Goal: Task Accomplishment & Management: Use online tool/utility

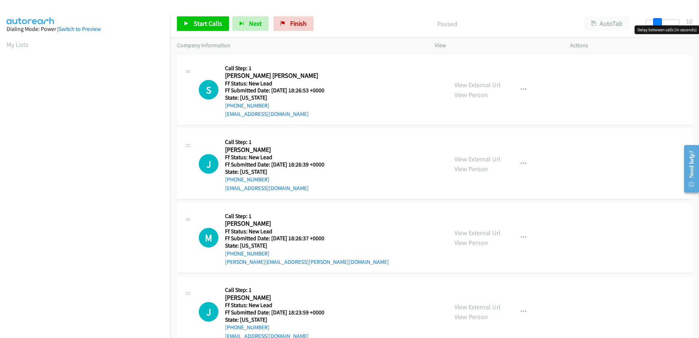
drag, startPoint x: 649, startPoint y: 24, endPoint x: 659, endPoint y: 25, distance: 10.6
click at [659, 25] on span at bounding box center [657, 22] width 9 height 9
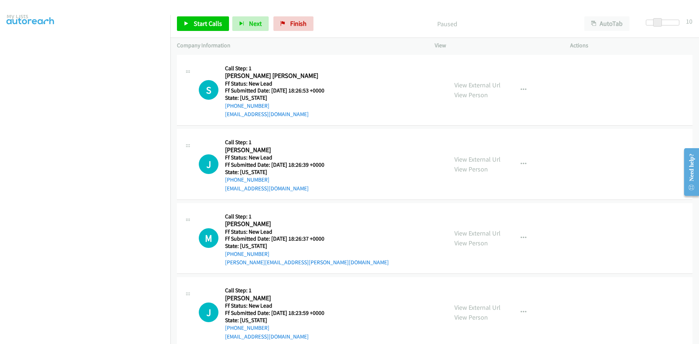
scroll to position [64, 0]
click at [192, 24] on link "Start Calls" at bounding box center [203, 23] width 52 height 15
click at [469, 84] on link "View External Url" at bounding box center [477, 85] width 46 height 8
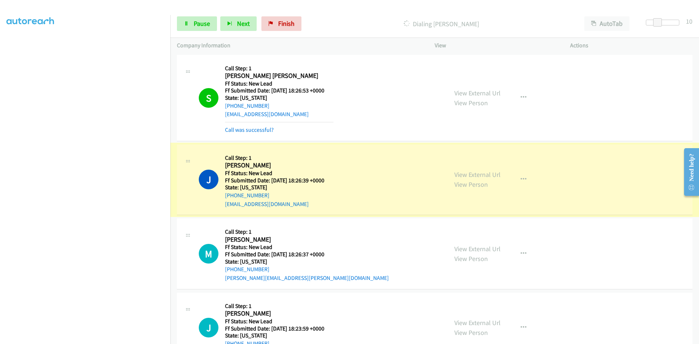
click at [461, 175] on link "View External Url" at bounding box center [477, 174] width 46 height 8
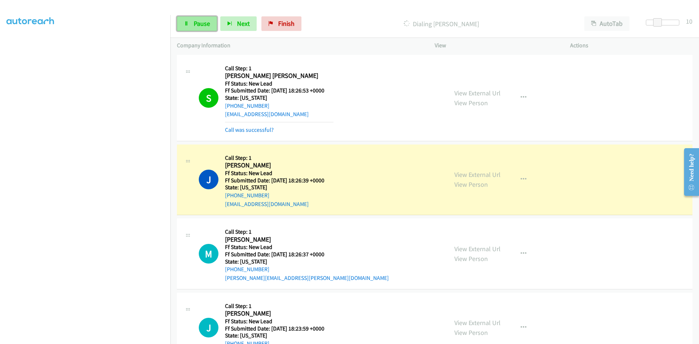
click at [196, 22] on span "Pause" at bounding box center [202, 23] width 16 height 8
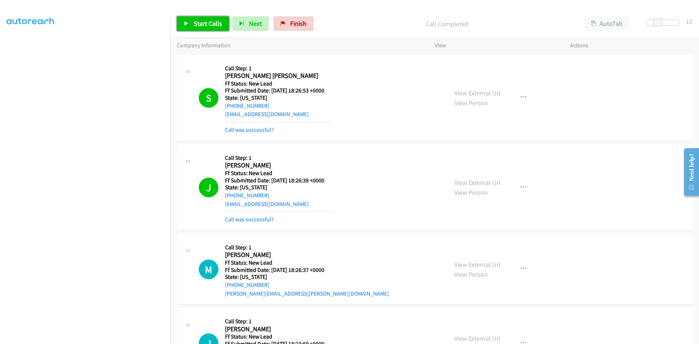
click at [194, 23] on span "Start Calls" at bounding box center [208, 23] width 28 height 8
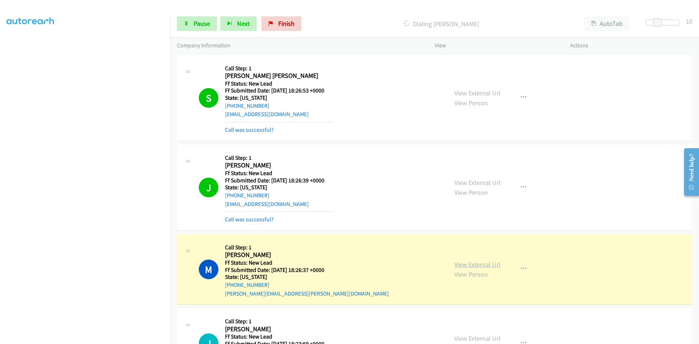
click at [457, 263] on link "View External Url" at bounding box center [477, 264] width 46 height 8
drag, startPoint x: 659, startPoint y: 20, endPoint x: 669, endPoint y: 20, distance: 10.2
click at [669, 20] on span at bounding box center [669, 22] width 9 height 9
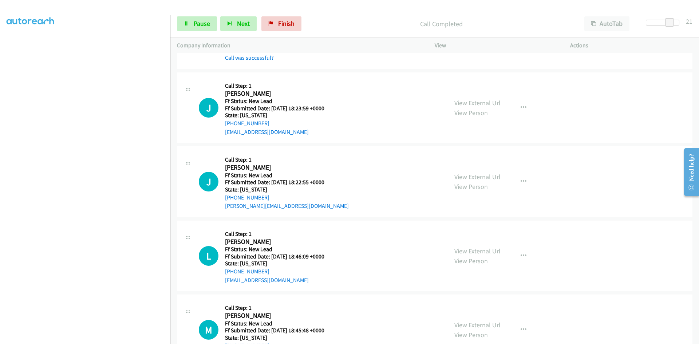
scroll to position [255, 0]
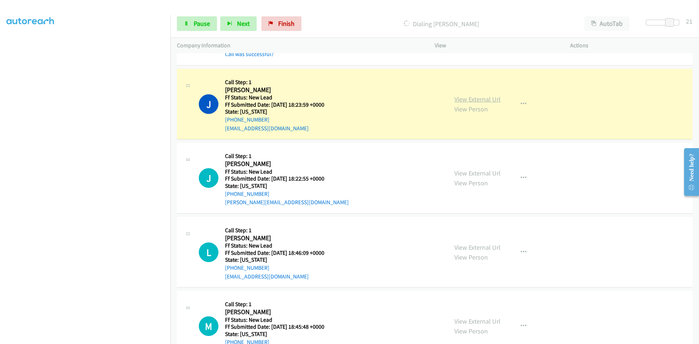
click at [474, 95] on link "View External Url" at bounding box center [477, 99] width 46 height 8
click at [457, 176] on link "View External Url" at bounding box center [477, 173] width 46 height 8
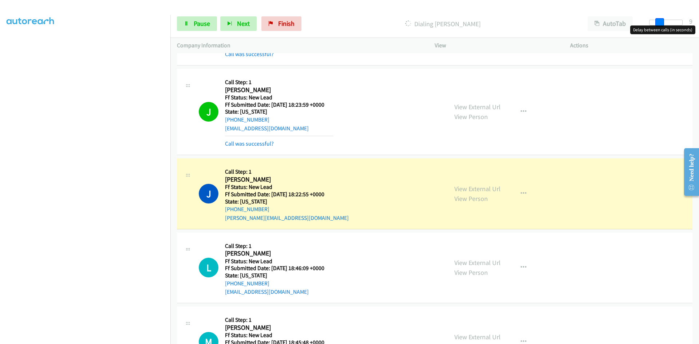
drag, startPoint x: 669, startPoint y: 22, endPoint x: 656, endPoint y: 25, distance: 13.1
click at [656, 25] on span at bounding box center [659, 22] width 9 height 9
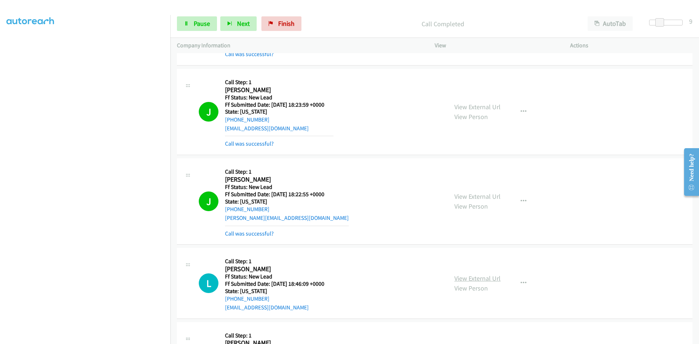
click at [475, 278] on link "View External Url" at bounding box center [477, 278] width 46 height 8
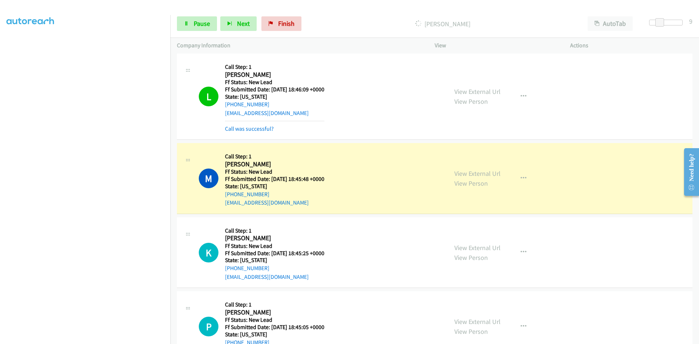
scroll to position [509, 0]
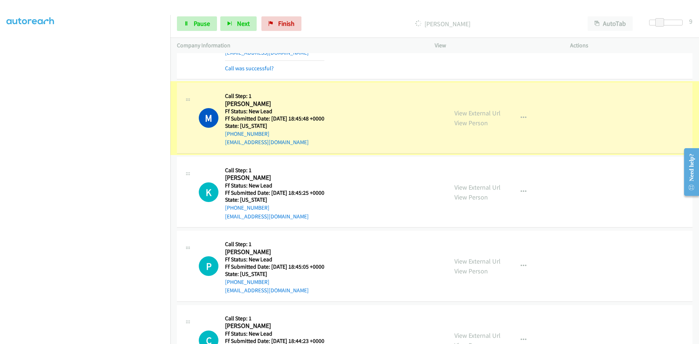
click at [480, 112] on link "View External Url" at bounding box center [477, 113] width 46 height 8
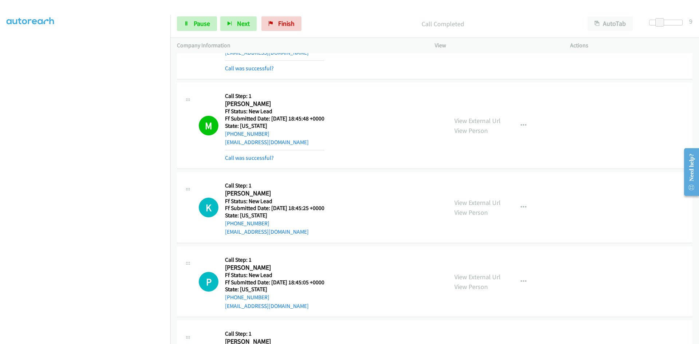
scroll to position [546, 0]
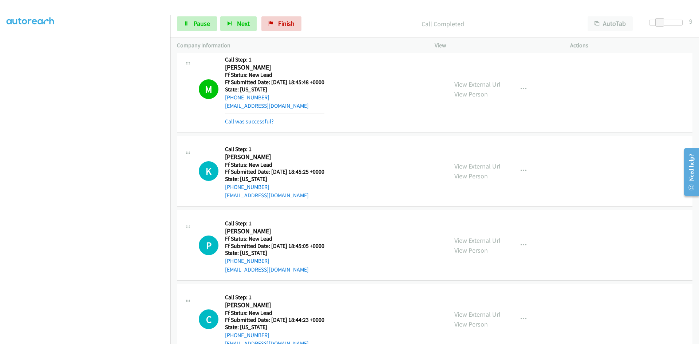
click at [260, 121] on link "Call was successful?" at bounding box center [249, 121] width 49 height 7
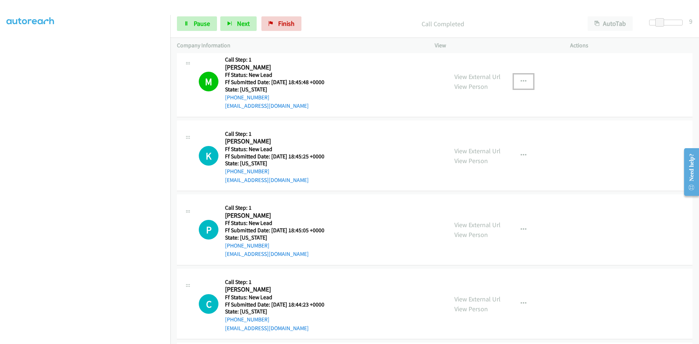
click at [520, 80] on icon "button" at bounding box center [523, 82] width 6 height 6
click at [462, 144] on link "Add to do not call list" at bounding box center [484, 143] width 97 height 15
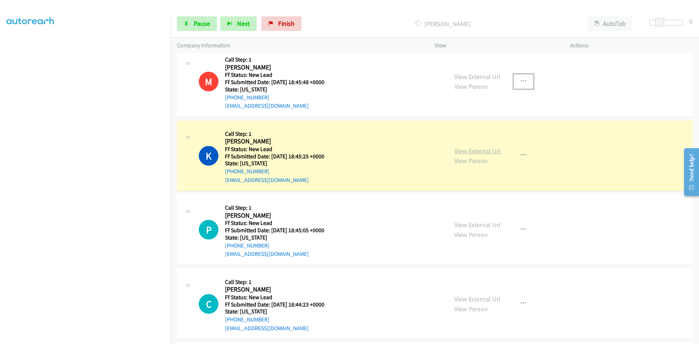
click at [464, 151] on link "View External Url" at bounding box center [477, 151] width 46 height 8
click at [199, 23] on span "Pause" at bounding box center [202, 23] width 16 height 8
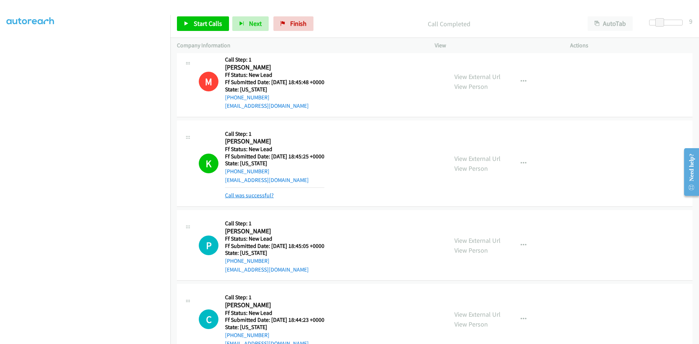
click at [257, 193] on link "Call was successful?" at bounding box center [249, 195] width 49 height 7
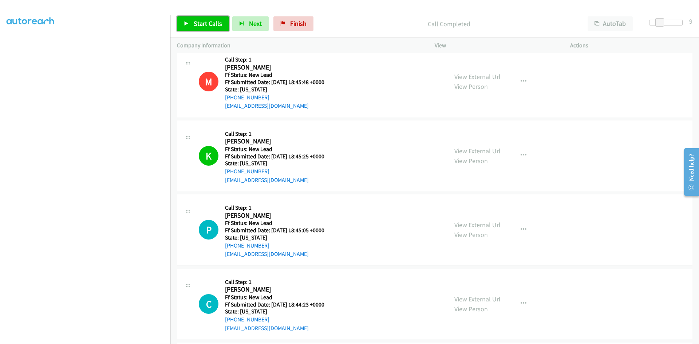
click at [208, 22] on span "Start Calls" at bounding box center [208, 23] width 28 height 8
click at [213, 25] on link "Pause" at bounding box center [197, 23] width 40 height 15
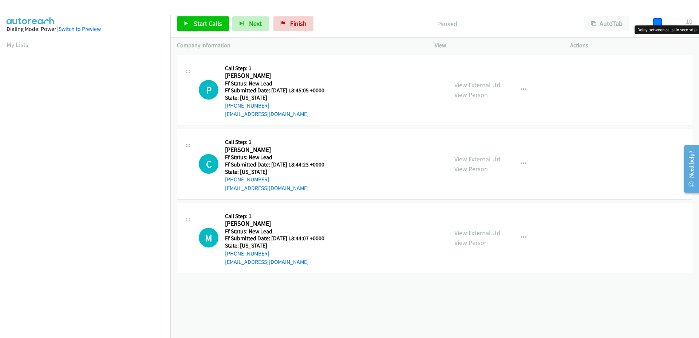
drag, startPoint x: 655, startPoint y: 20, endPoint x: 649, endPoint y: 16, distance: 7.1
click at [664, 19] on div "Start Calls Pause Next Finish Paused AutoTab AutoTab 10" at bounding box center [434, 24] width 528 height 28
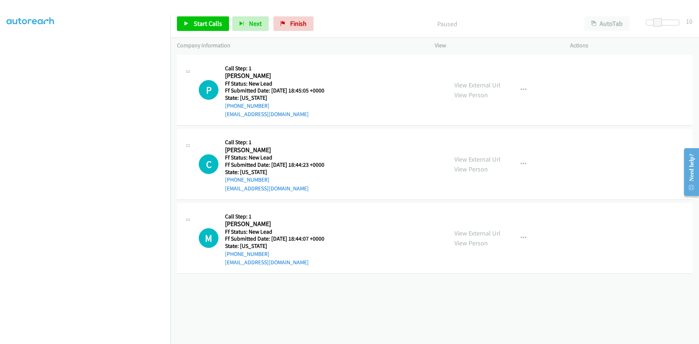
scroll to position [49, 0]
click at [183, 21] on link "Start Calls" at bounding box center [203, 23] width 52 height 15
click at [486, 86] on link "View External Url" at bounding box center [477, 85] width 46 height 8
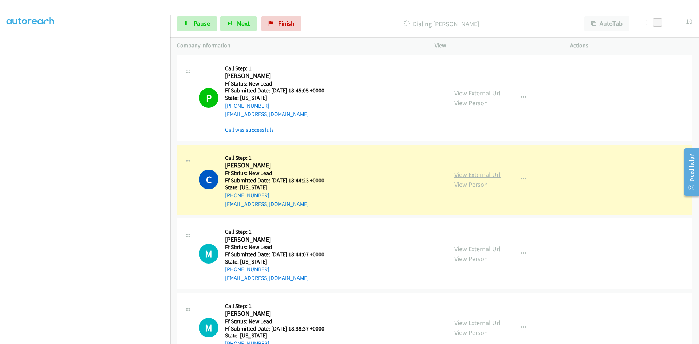
click at [477, 173] on link "View External Url" at bounding box center [477, 174] width 46 height 8
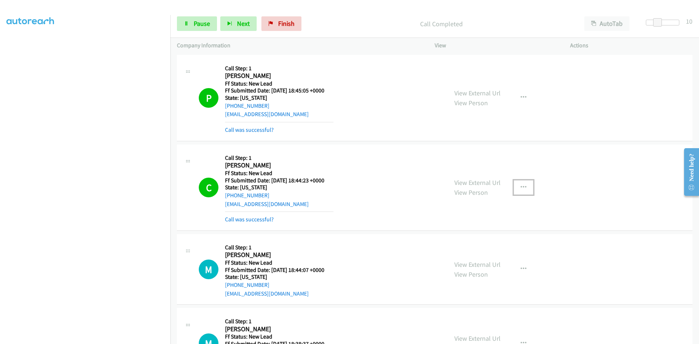
click at [524, 187] on button "button" at bounding box center [523, 187] width 20 height 15
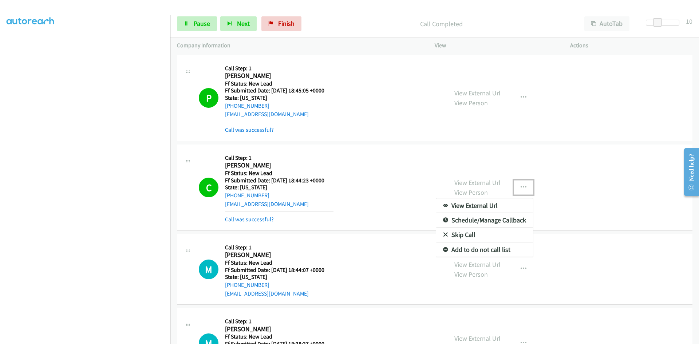
click at [470, 251] on link "Add to do not call list" at bounding box center [484, 249] width 97 height 15
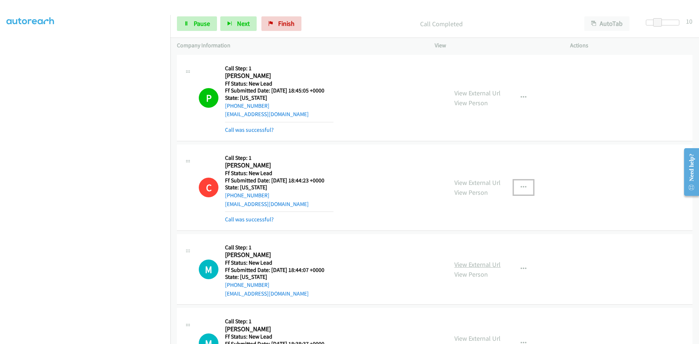
click at [468, 263] on link "View External Url" at bounding box center [477, 264] width 46 height 8
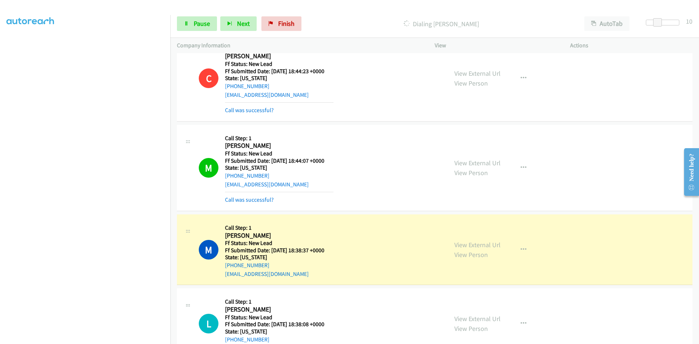
scroll to position [209, 0]
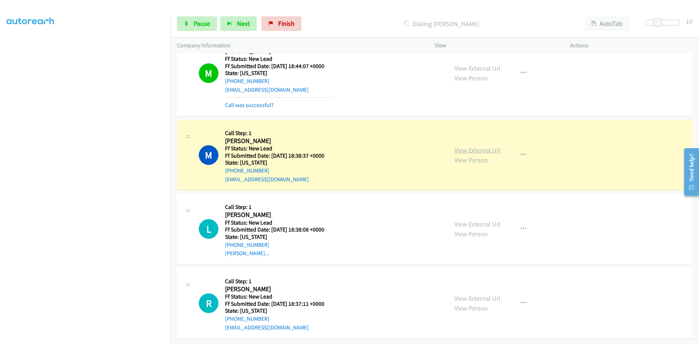
click at [466, 146] on link "View External Url" at bounding box center [477, 150] width 46 height 8
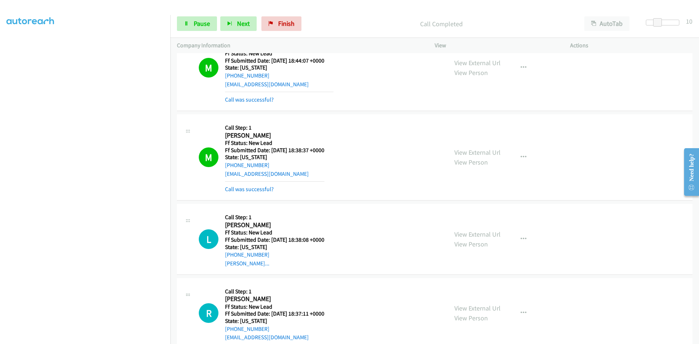
scroll to position [355, 0]
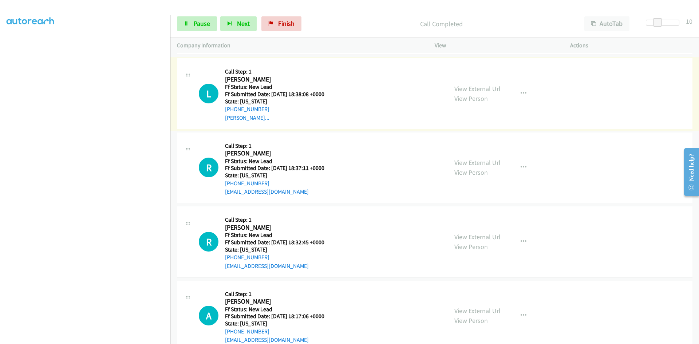
click at [469, 86] on link "View External Url" at bounding box center [477, 88] width 46 height 8
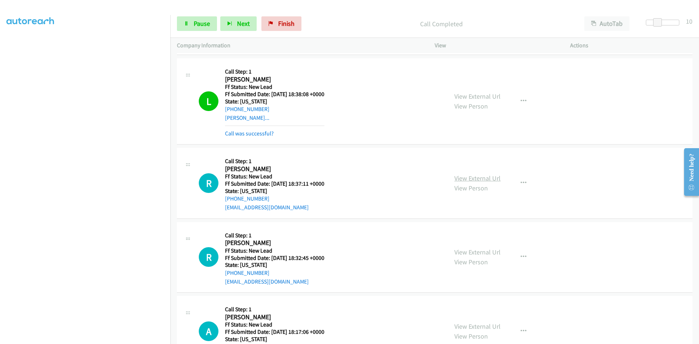
click at [478, 182] on link "View External Url" at bounding box center [477, 178] width 46 height 8
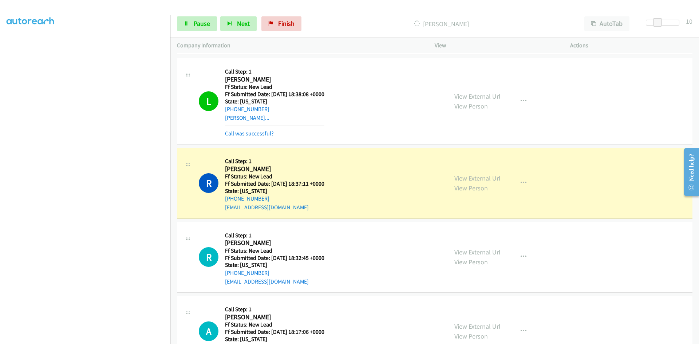
click at [470, 252] on link "View External Url" at bounding box center [477, 252] width 46 height 8
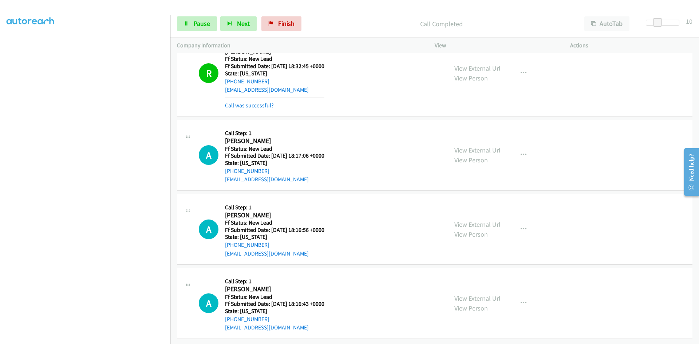
scroll to position [567, 0]
click at [472, 146] on link "View External Url" at bounding box center [477, 150] width 46 height 8
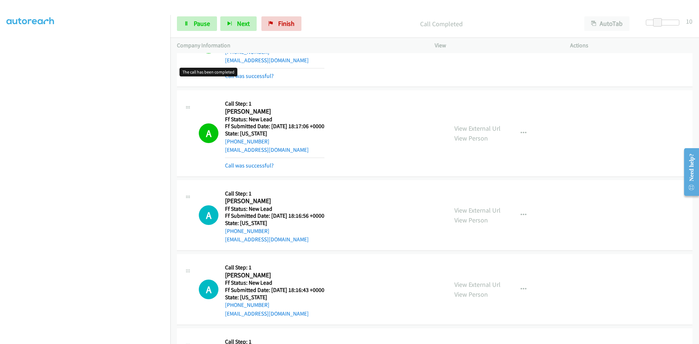
scroll to position [713, 0]
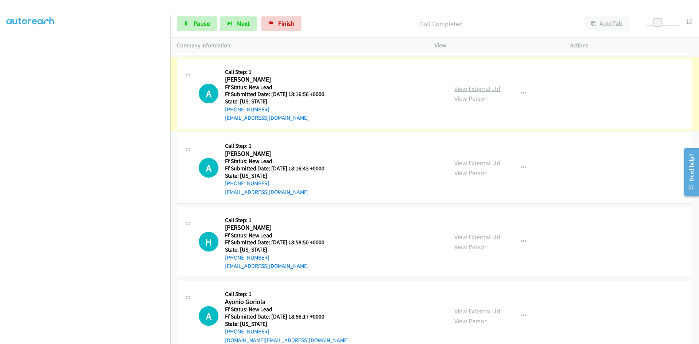
click at [458, 88] on link "View External Url" at bounding box center [477, 88] width 46 height 8
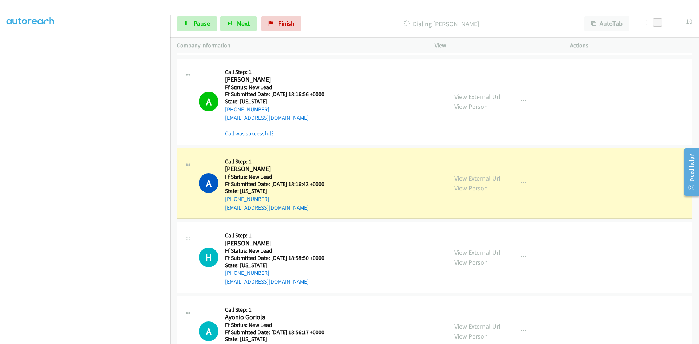
click at [489, 178] on link "View External Url" at bounding box center [477, 178] width 46 height 8
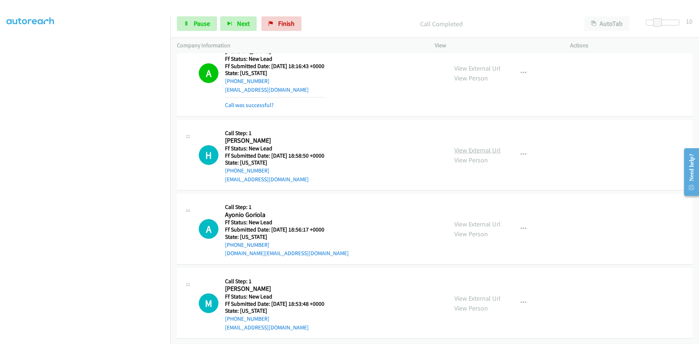
scroll to position [836, 0]
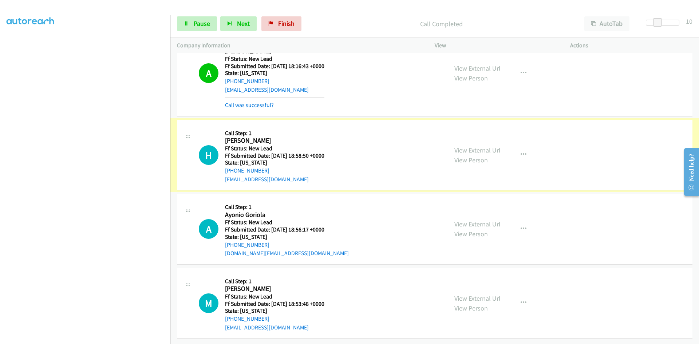
click at [472, 146] on link "View External Url" at bounding box center [477, 150] width 46 height 8
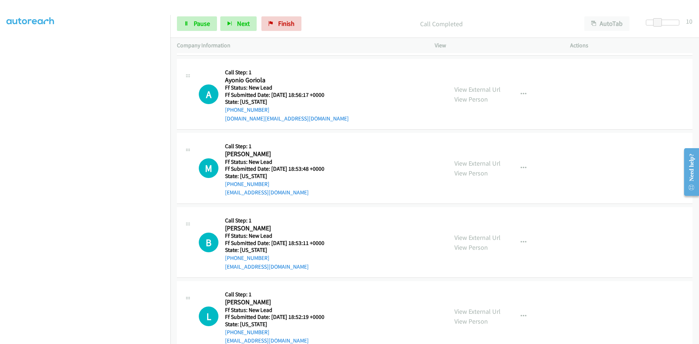
scroll to position [982, 0]
click at [484, 91] on link "View External Url" at bounding box center [477, 88] width 46 height 8
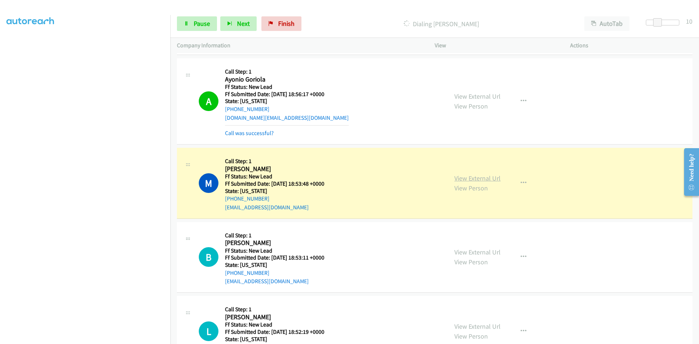
click at [485, 177] on link "View External Url" at bounding box center [477, 178] width 46 height 8
click at [204, 20] on span "Pause" at bounding box center [202, 23] width 16 height 8
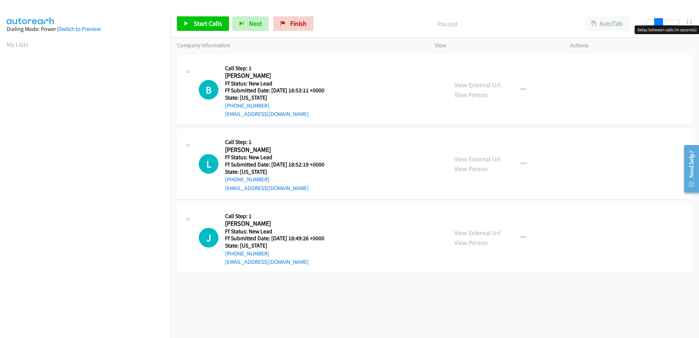
drag, startPoint x: 653, startPoint y: 23, endPoint x: 662, endPoint y: 23, distance: 8.4
click at [662, 23] on span at bounding box center [658, 22] width 9 height 9
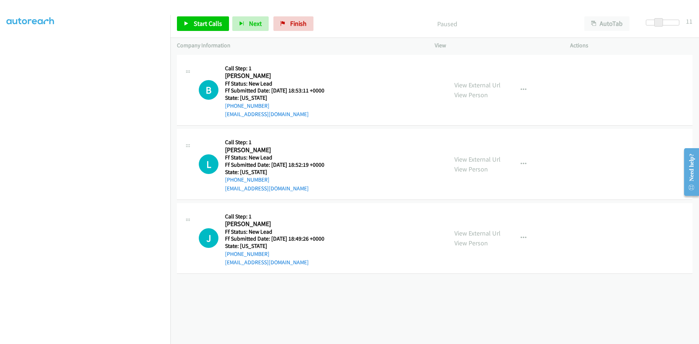
scroll to position [64, 0]
click at [212, 25] on span "Start Calls" at bounding box center [208, 23] width 28 height 8
click at [488, 83] on link "View External Url" at bounding box center [477, 85] width 46 height 8
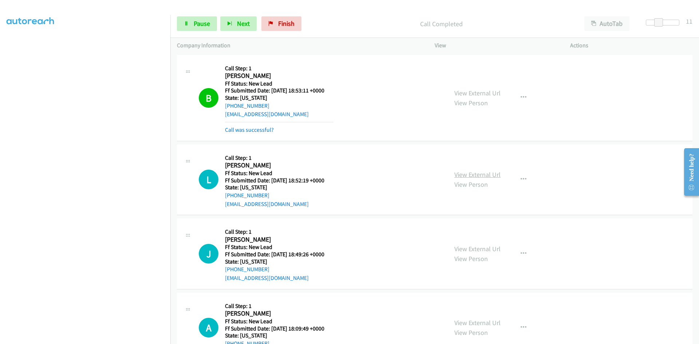
click at [455, 172] on link "View External Url" at bounding box center [477, 174] width 46 height 8
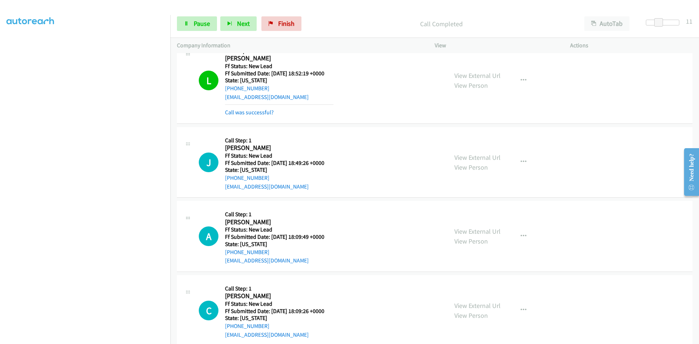
scroll to position [109, 0]
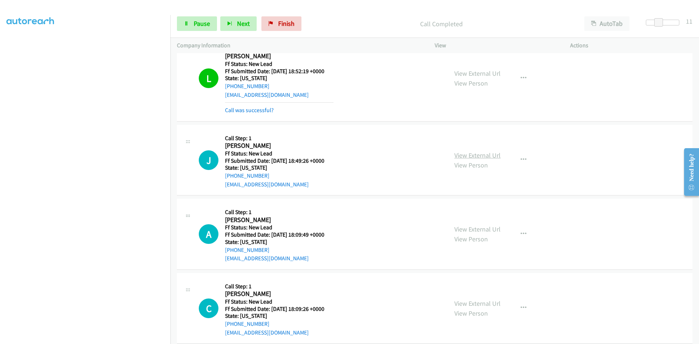
click at [480, 156] on link "View External Url" at bounding box center [477, 155] width 46 height 8
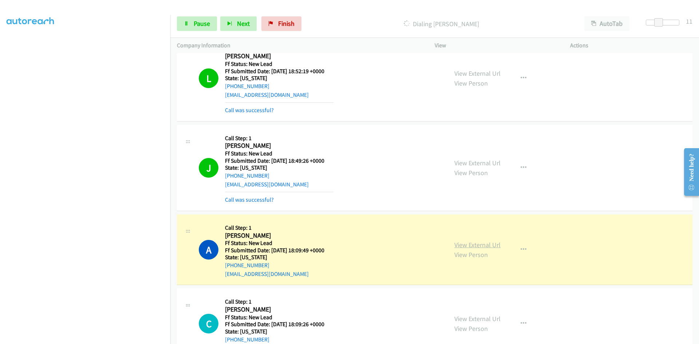
click at [462, 242] on link "View External Url" at bounding box center [477, 245] width 46 height 8
click at [262, 198] on link "Call was successful?" at bounding box center [249, 199] width 49 height 7
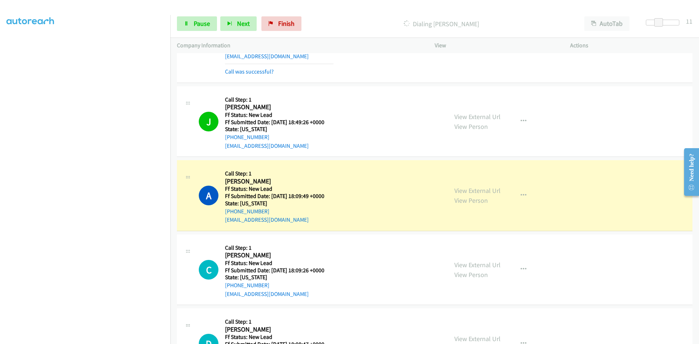
scroll to position [194, 0]
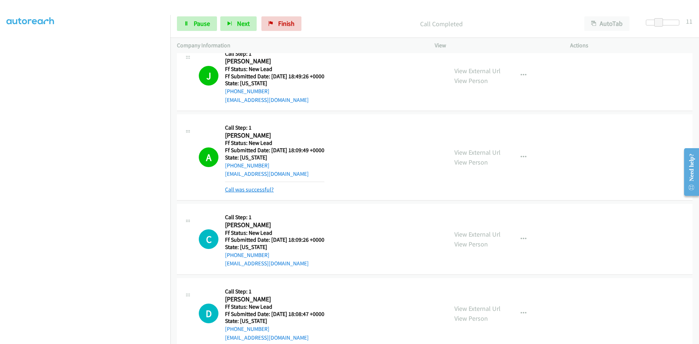
click at [244, 188] on link "Call was successful?" at bounding box center [249, 189] width 49 height 7
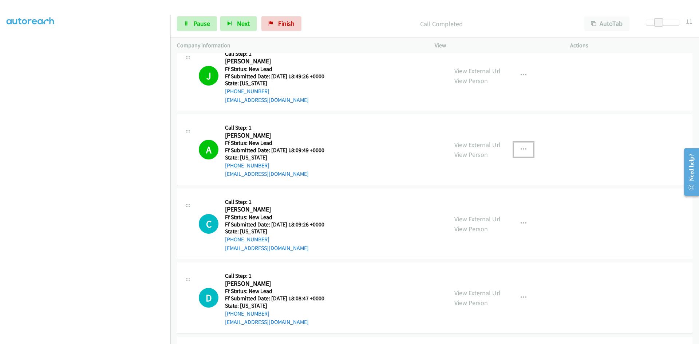
click at [520, 147] on icon "button" at bounding box center [523, 150] width 6 height 6
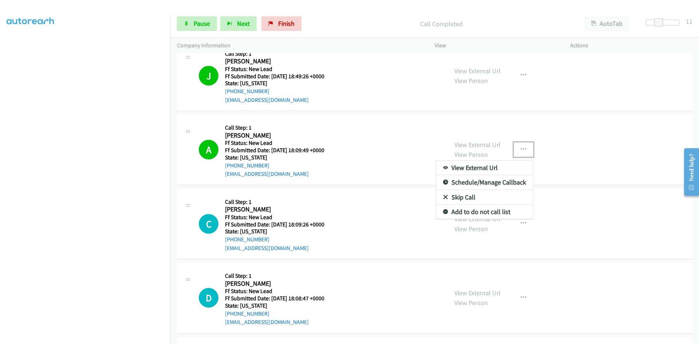
click at [493, 210] on link "Add to do not call list" at bounding box center [484, 211] width 97 height 15
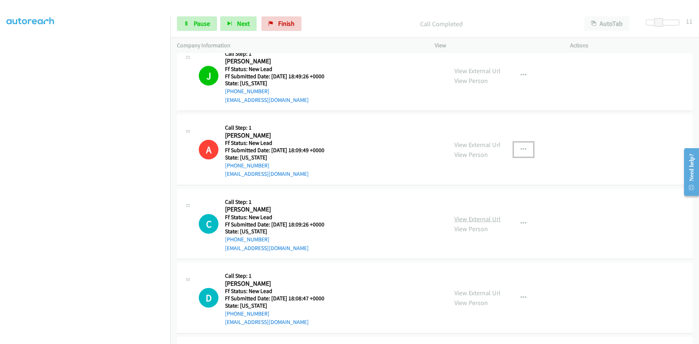
click at [478, 221] on link "View External Url" at bounding box center [477, 219] width 46 height 8
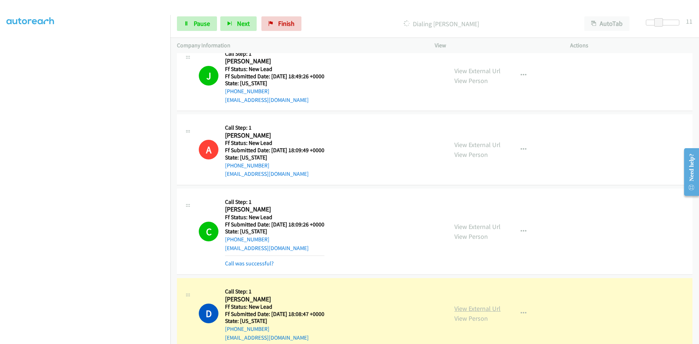
click at [460, 309] on link "View External Url" at bounding box center [477, 308] width 46 height 8
click at [242, 263] on link "Call was successful?" at bounding box center [249, 263] width 49 height 7
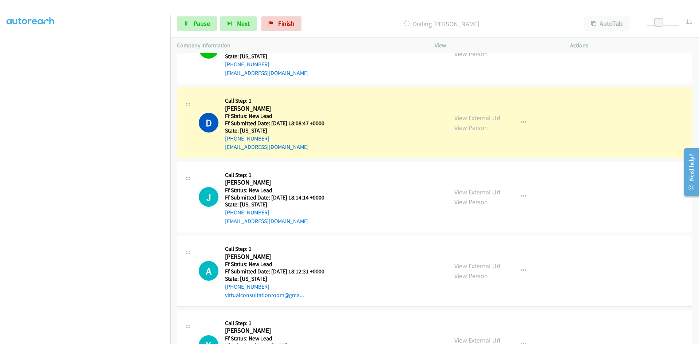
scroll to position [416, 0]
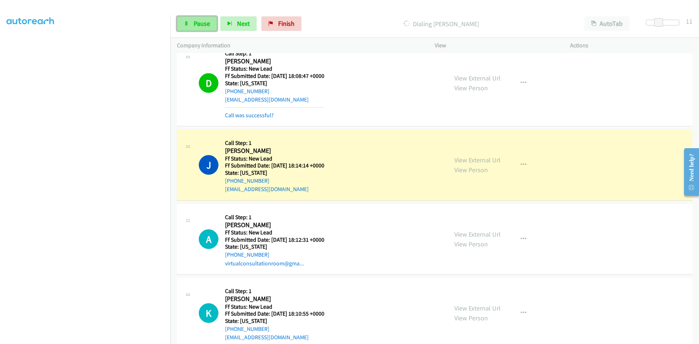
click at [198, 22] on span "Pause" at bounding box center [202, 23] width 16 height 8
click at [467, 160] on link "View External Url" at bounding box center [477, 160] width 46 height 8
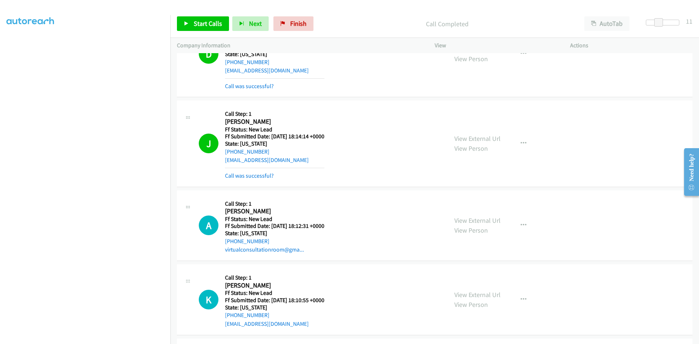
scroll to position [561, 0]
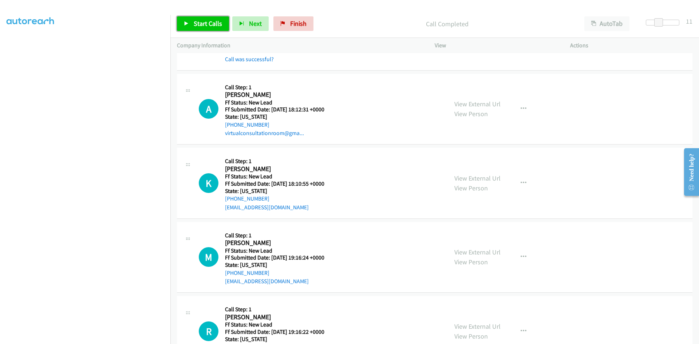
click at [208, 23] on span "Start Calls" at bounding box center [208, 23] width 28 height 8
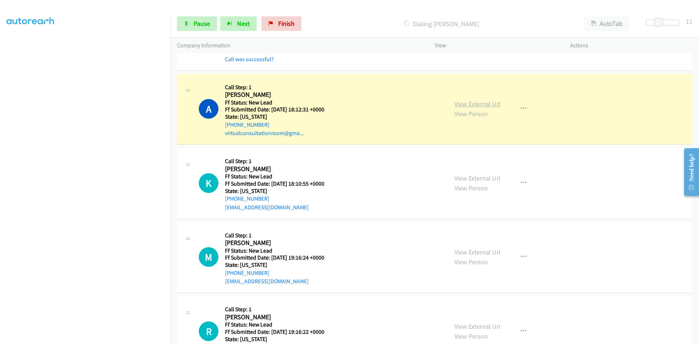
click at [464, 105] on link "View External Url" at bounding box center [477, 104] width 46 height 8
click at [461, 178] on link "View External Url" at bounding box center [477, 178] width 46 height 8
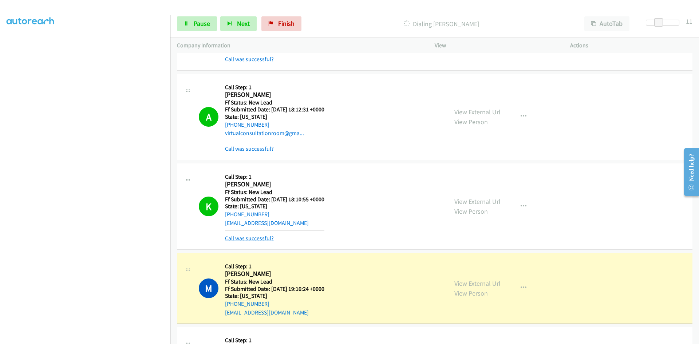
click at [260, 238] on link "Call was successful?" at bounding box center [249, 238] width 49 height 7
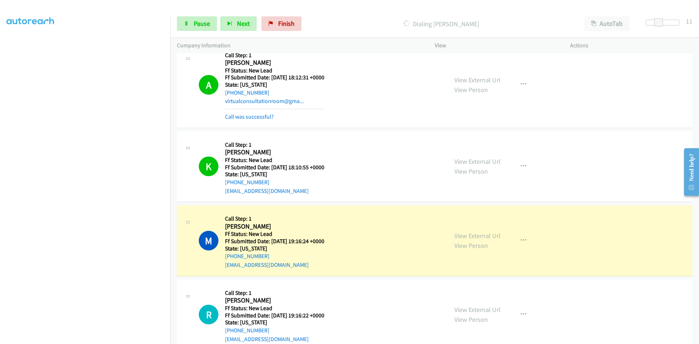
scroll to position [684, 0]
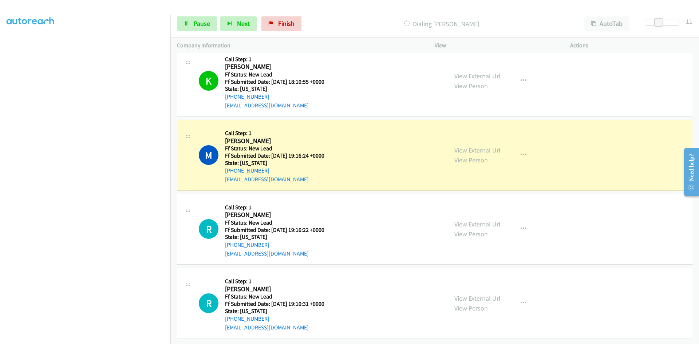
click at [454, 146] on link "View External Url" at bounding box center [477, 150] width 46 height 8
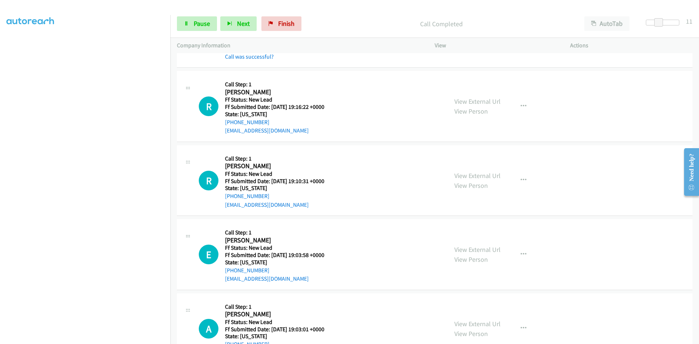
scroll to position [830, 0]
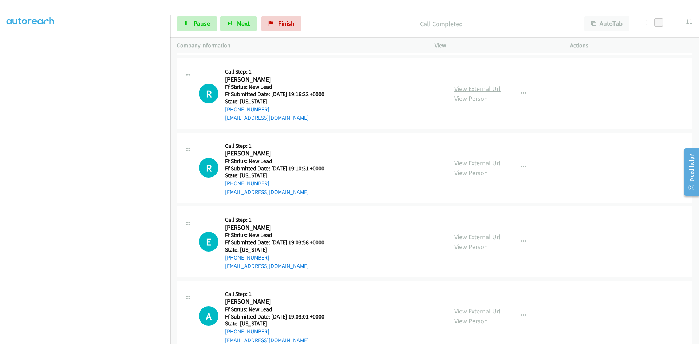
click at [482, 88] on link "View External Url" at bounding box center [477, 88] width 46 height 8
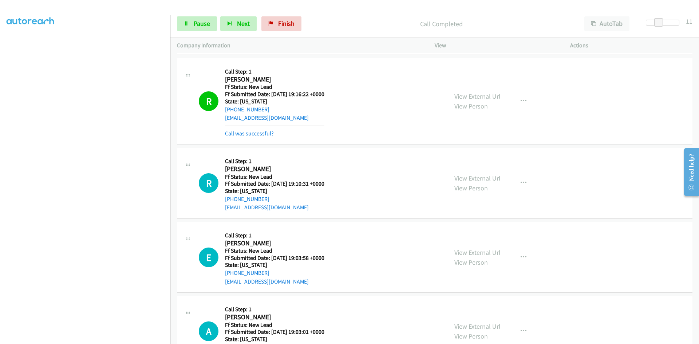
click at [259, 134] on link "Call was successful?" at bounding box center [249, 133] width 49 height 7
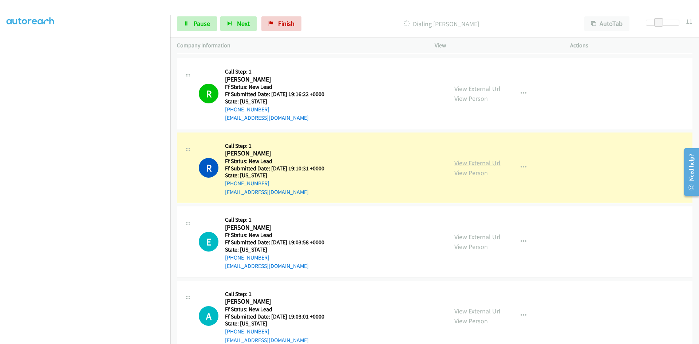
click at [492, 160] on link "View External Url" at bounding box center [477, 163] width 46 height 8
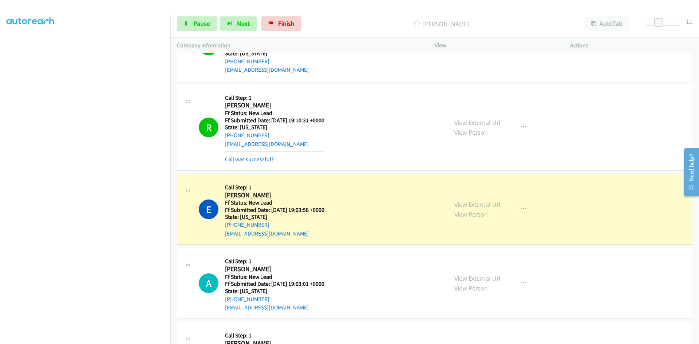
scroll to position [938, 0]
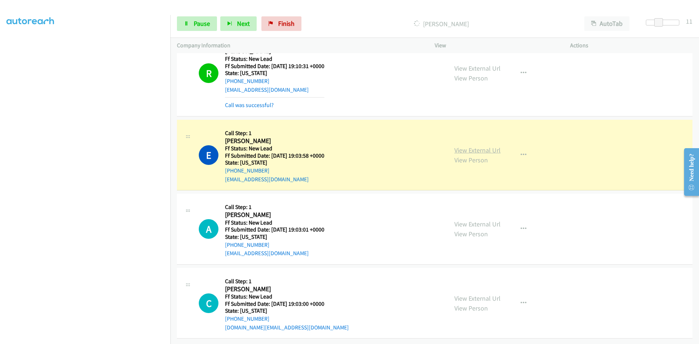
click at [472, 146] on link "View External Url" at bounding box center [477, 150] width 46 height 8
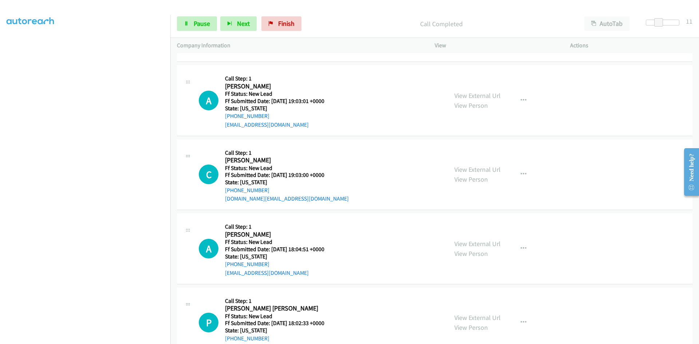
scroll to position [1083, 0]
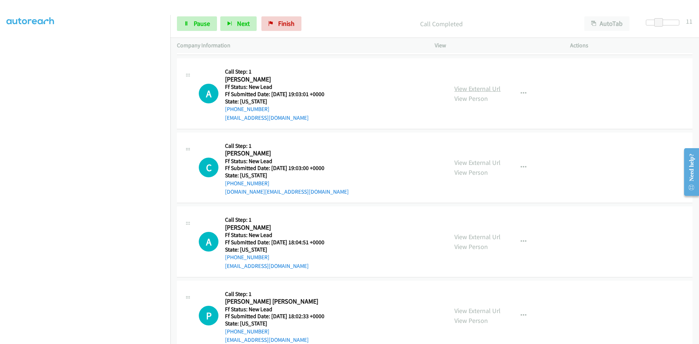
click at [485, 90] on link "View External Url" at bounding box center [477, 88] width 46 height 8
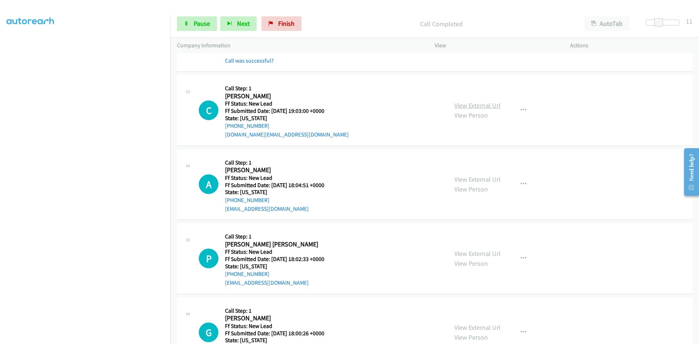
scroll to position [1156, 0]
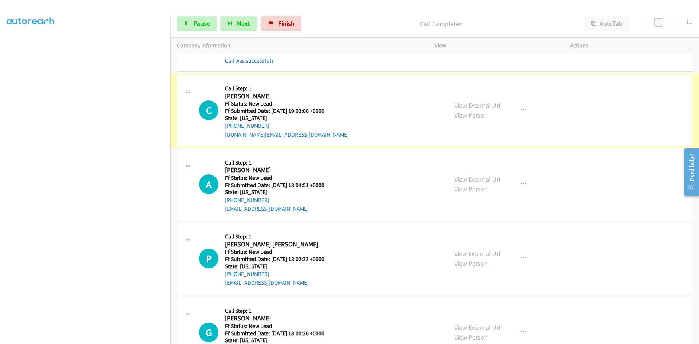
click at [475, 103] on link "View External Url" at bounding box center [477, 105] width 46 height 8
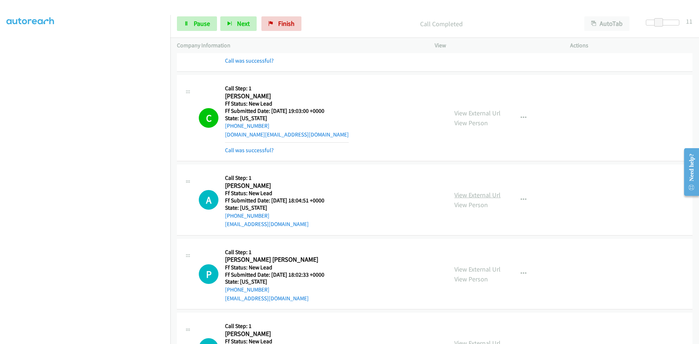
click at [455, 195] on link "View External Url" at bounding box center [477, 195] width 46 height 8
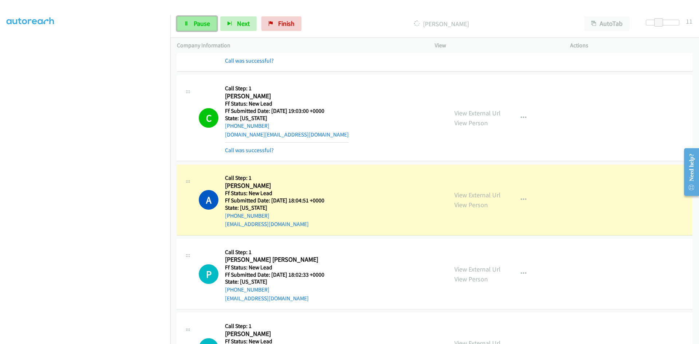
click at [205, 20] on span "Pause" at bounding box center [202, 23] width 16 height 8
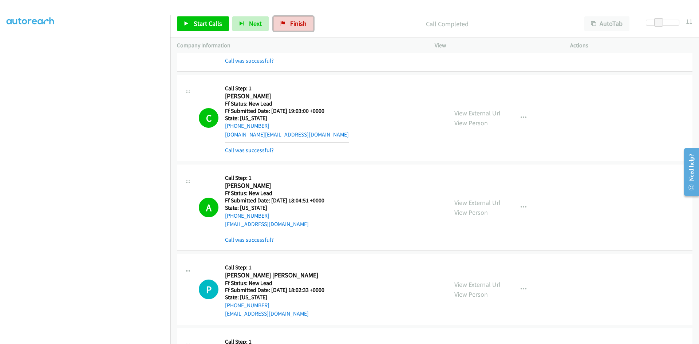
drag, startPoint x: 299, startPoint y: 20, endPoint x: 380, endPoint y: 40, distance: 82.7
click at [299, 20] on span "Finish" at bounding box center [298, 23] width 16 height 8
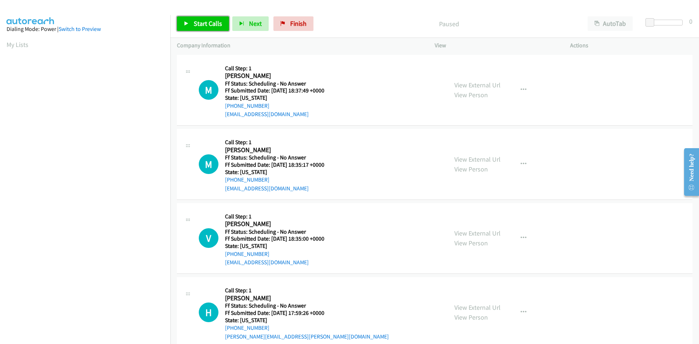
click at [217, 27] on span "Start Calls" at bounding box center [208, 23] width 28 height 8
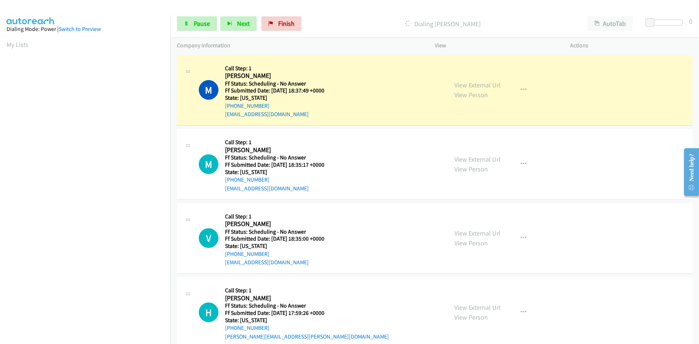
scroll to position [64, 0]
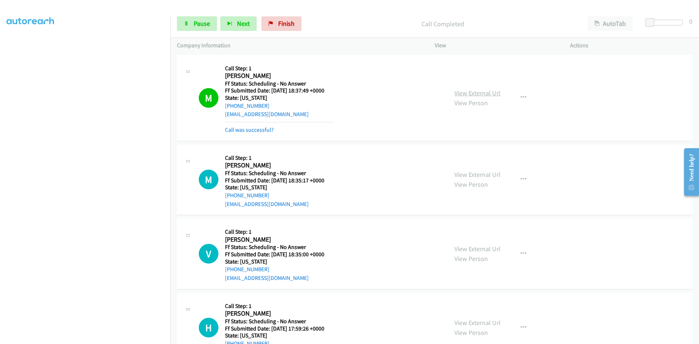
click at [492, 93] on link "View External Url" at bounding box center [477, 93] width 46 height 8
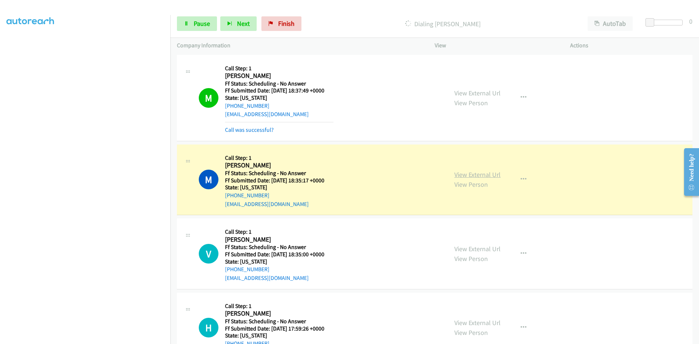
click at [476, 174] on link "View External Url" at bounding box center [477, 174] width 46 height 8
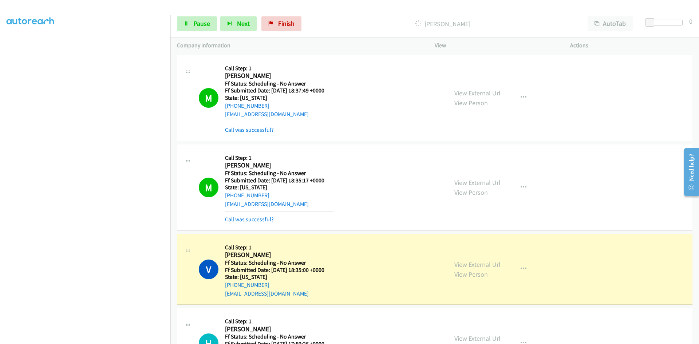
click at [249, 215] on div "Call was successful?" at bounding box center [279, 219] width 108 height 9
click at [249, 219] on link "Call was successful?" at bounding box center [249, 219] width 49 height 7
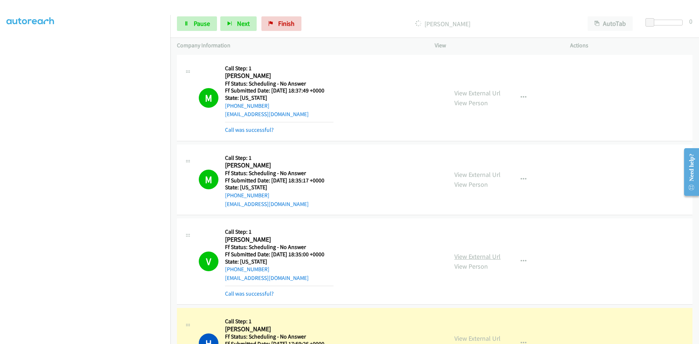
click at [468, 254] on link "View External Url" at bounding box center [477, 256] width 46 height 8
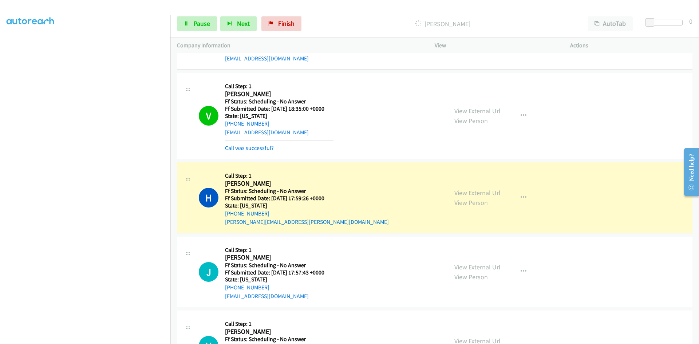
scroll to position [182, 0]
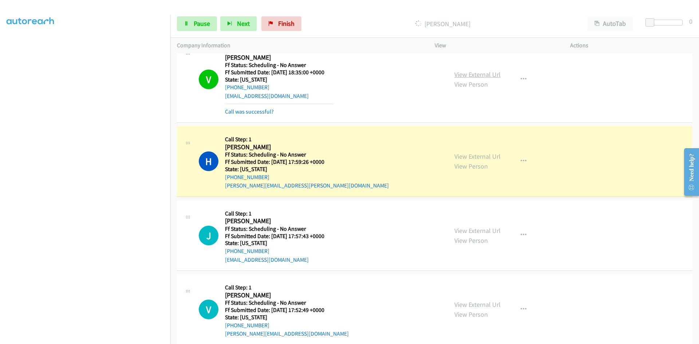
click at [486, 73] on link "View External Url" at bounding box center [477, 74] width 46 height 8
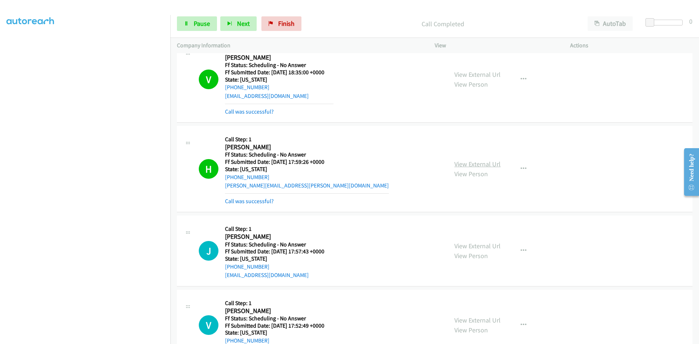
click at [468, 163] on link "View External Url" at bounding box center [477, 164] width 46 height 8
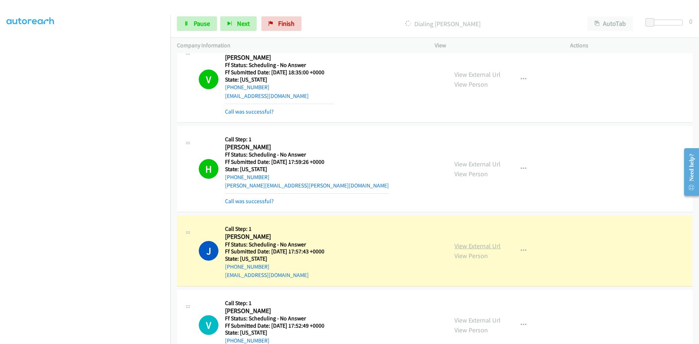
click at [473, 246] on link "View External Url" at bounding box center [477, 246] width 46 height 8
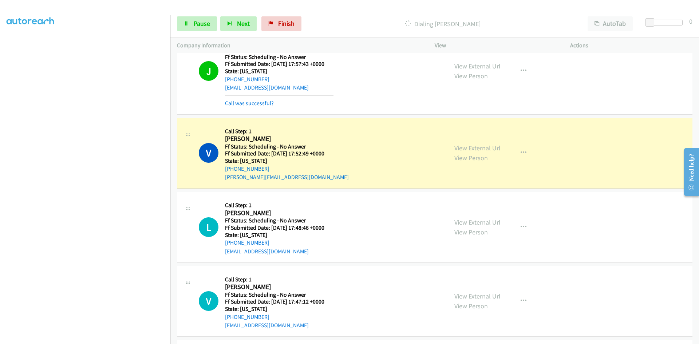
scroll to position [437, 0]
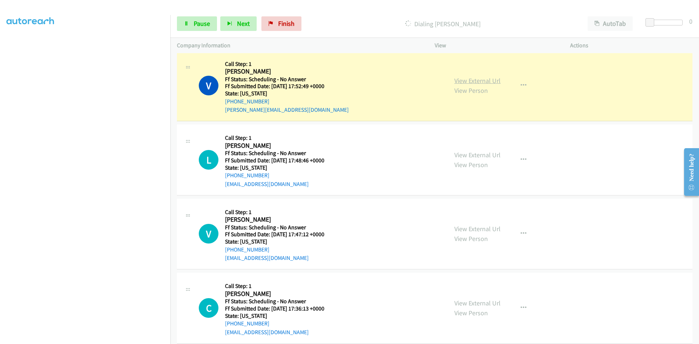
click at [462, 80] on link "View External Url" at bounding box center [477, 80] width 46 height 8
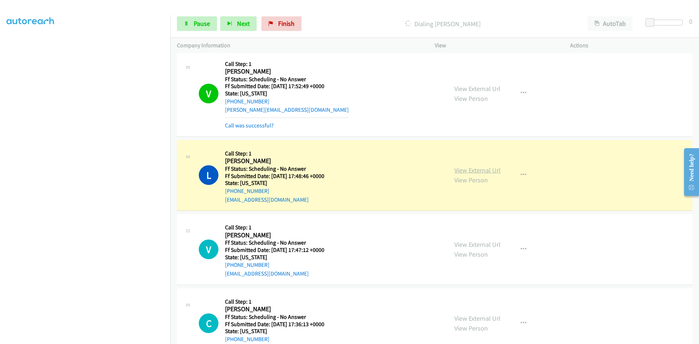
click at [463, 169] on link "View External Url" at bounding box center [477, 170] width 46 height 8
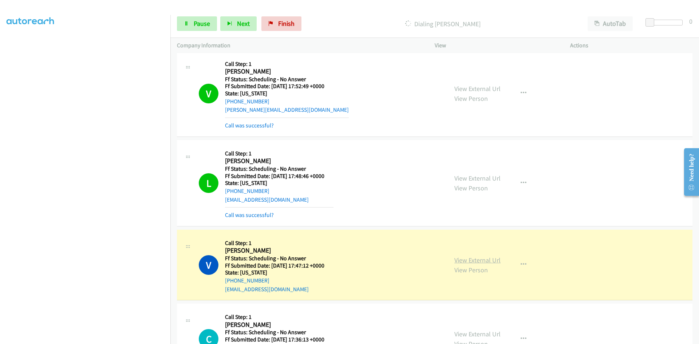
click at [478, 259] on link "View External Url" at bounding box center [477, 260] width 46 height 8
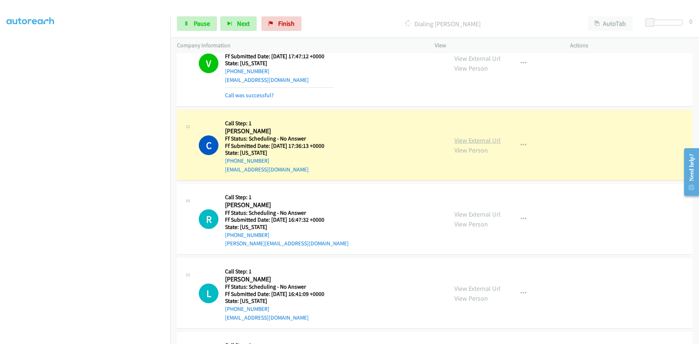
scroll to position [728, 0]
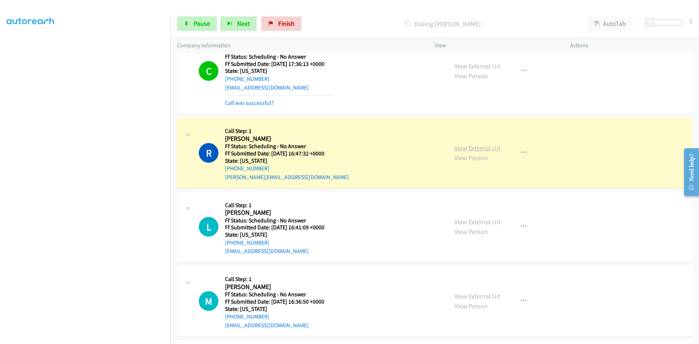
click at [474, 147] on link "View External Url" at bounding box center [477, 148] width 46 height 8
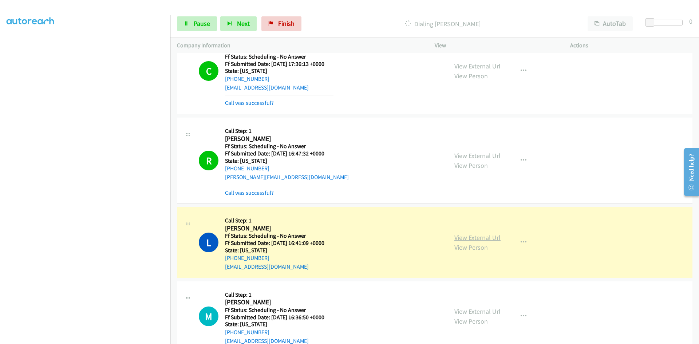
click at [463, 239] on link "View External Url" at bounding box center [477, 237] width 46 height 8
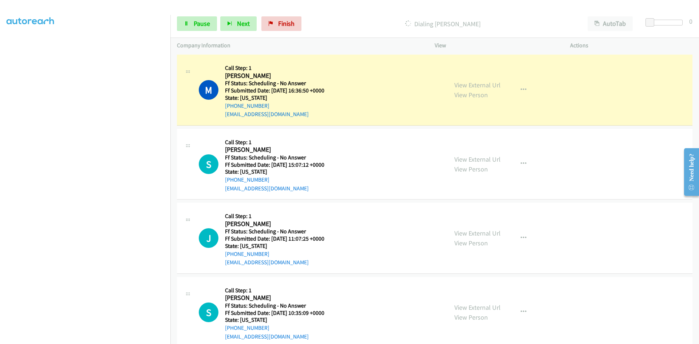
scroll to position [982, 0]
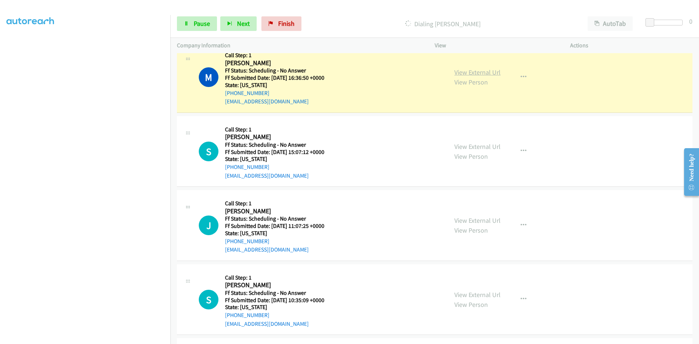
click at [484, 73] on link "View External Url" at bounding box center [477, 72] width 46 height 8
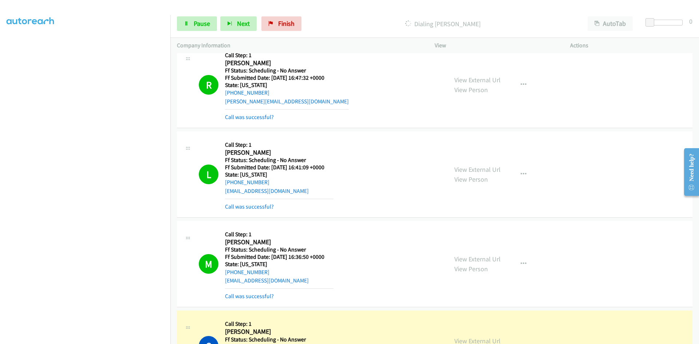
scroll to position [800, 0]
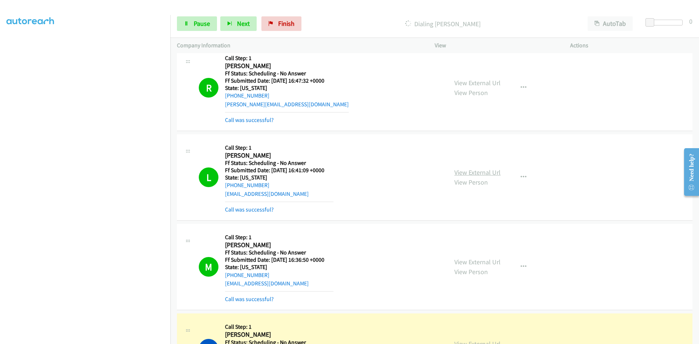
click at [458, 172] on link "View External Url" at bounding box center [477, 172] width 46 height 8
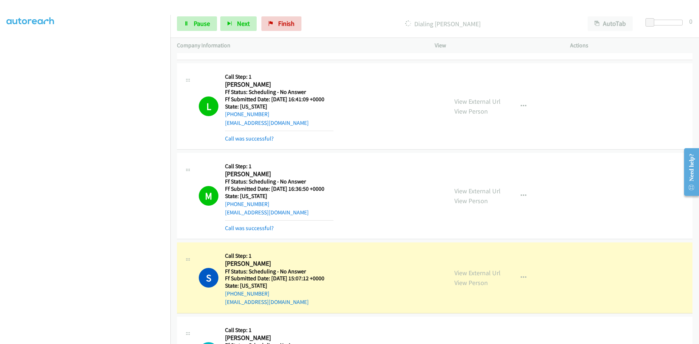
scroll to position [946, 0]
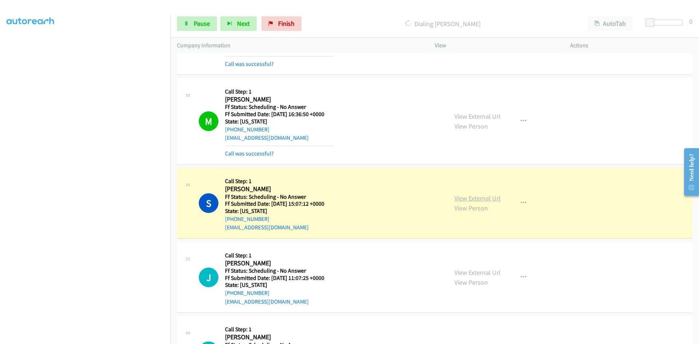
click at [464, 197] on link "View External Url" at bounding box center [477, 198] width 46 height 8
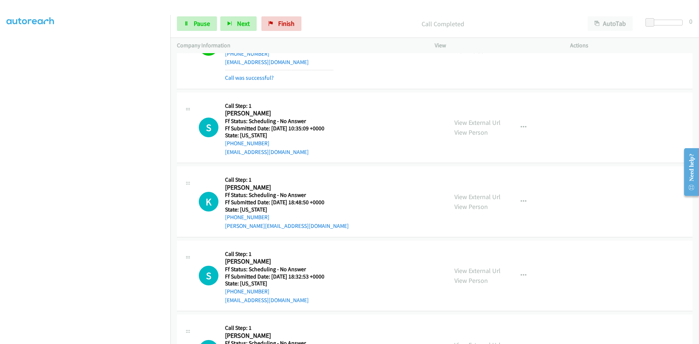
scroll to position [1237, 0]
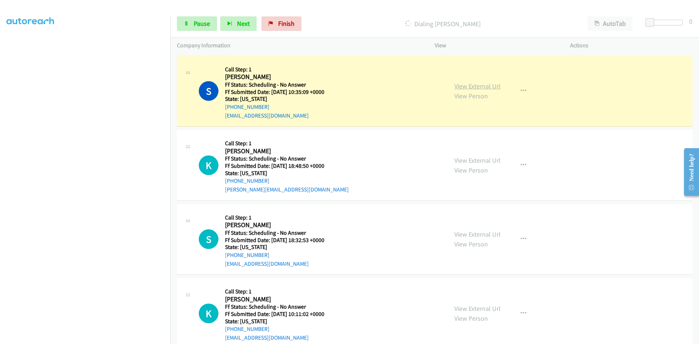
click at [469, 86] on link "View External Url" at bounding box center [477, 86] width 46 height 8
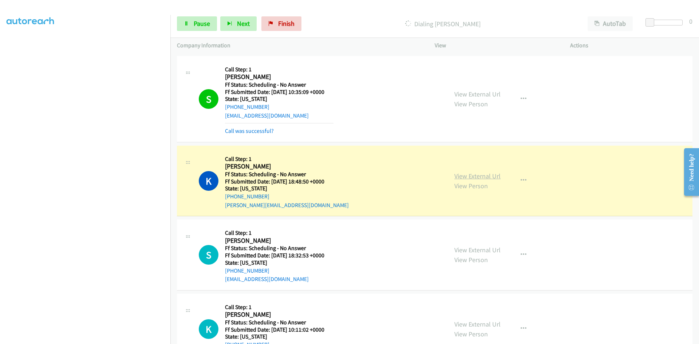
click at [482, 176] on link "View External Url" at bounding box center [477, 176] width 46 height 8
click at [191, 26] on link "Pause" at bounding box center [197, 23] width 40 height 15
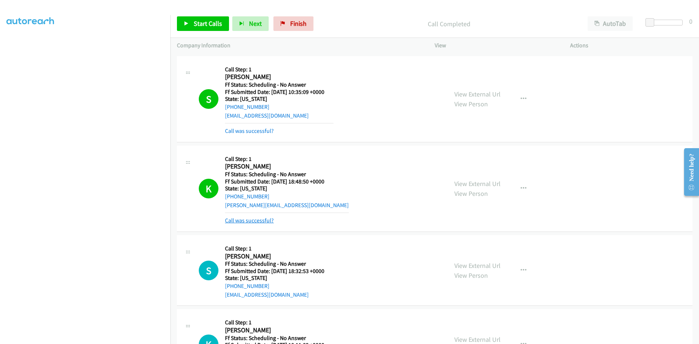
click at [263, 221] on link "Call was successful?" at bounding box center [249, 220] width 49 height 7
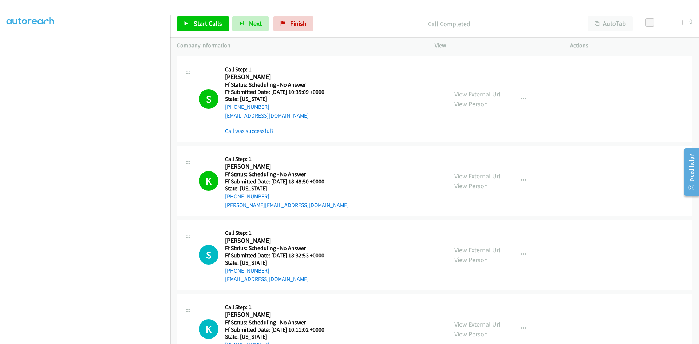
click at [476, 177] on link "View External Url" at bounding box center [477, 176] width 46 height 8
click at [216, 21] on span "Start Calls" at bounding box center [208, 23] width 28 height 8
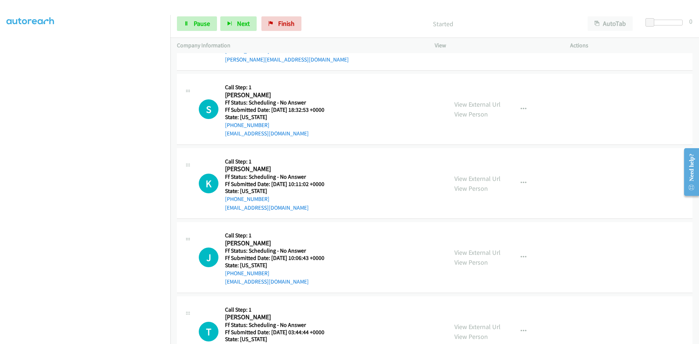
scroll to position [1419, 0]
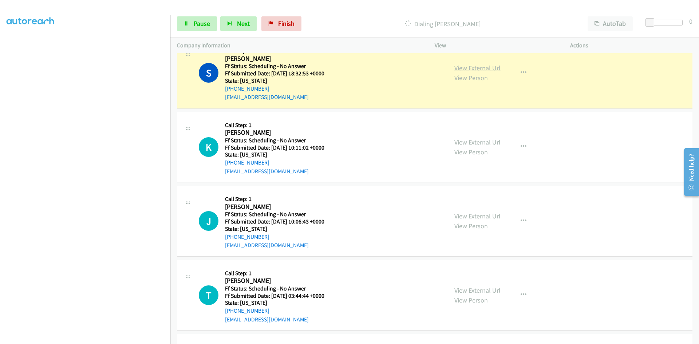
click at [475, 68] on link "View External Url" at bounding box center [477, 68] width 46 height 8
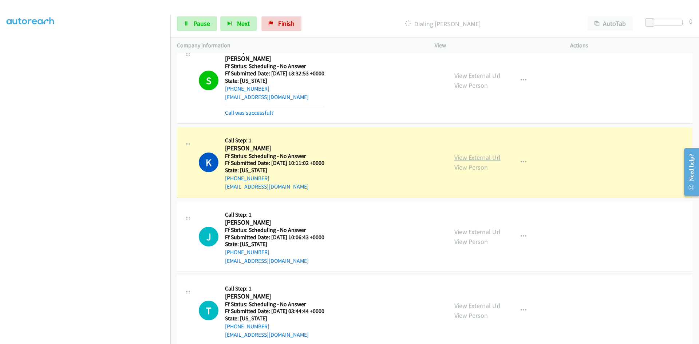
click at [469, 158] on link "View External Url" at bounding box center [477, 157] width 46 height 8
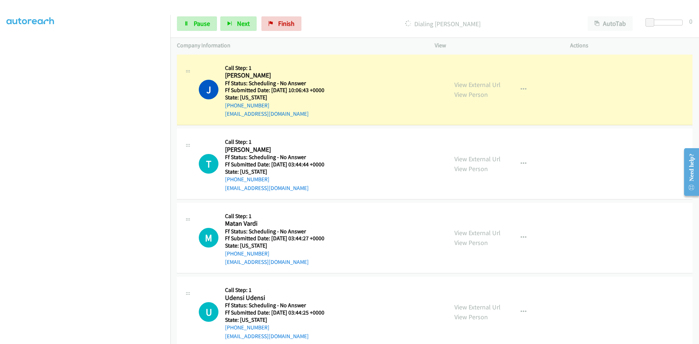
scroll to position [1601, 0]
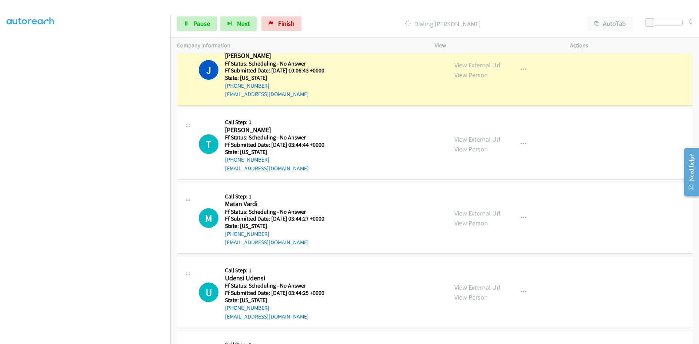
click at [466, 63] on link "View External Url" at bounding box center [477, 65] width 46 height 8
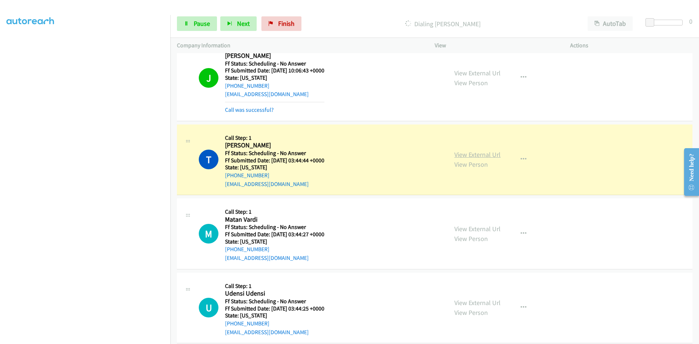
click at [479, 155] on link "View External Url" at bounding box center [477, 154] width 46 height 8
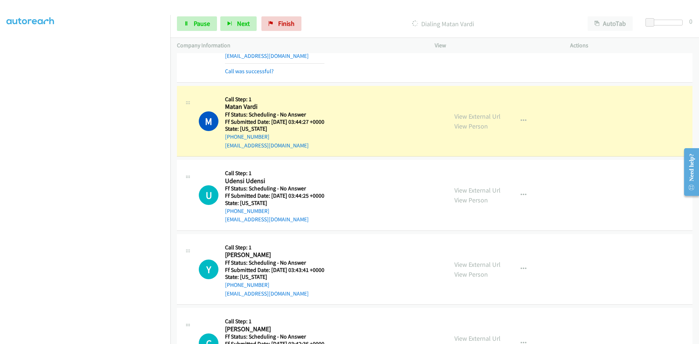
scroll to position [1746, 0]
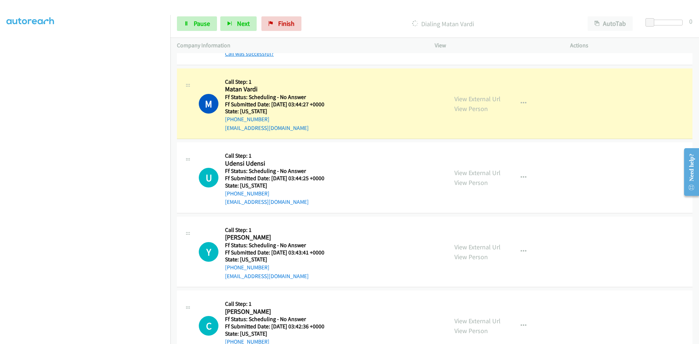
click at [266, 56] on link "Call was successful?" at bounding box center [249, 53] width 49 height 7
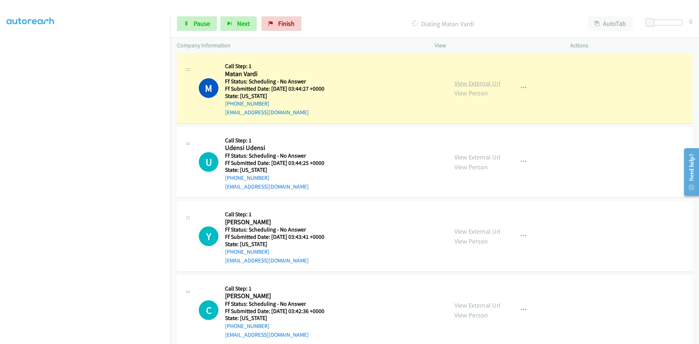
click at [466, 82] on link "View External Url" at bounding box center [477, 83] width 46 height 8
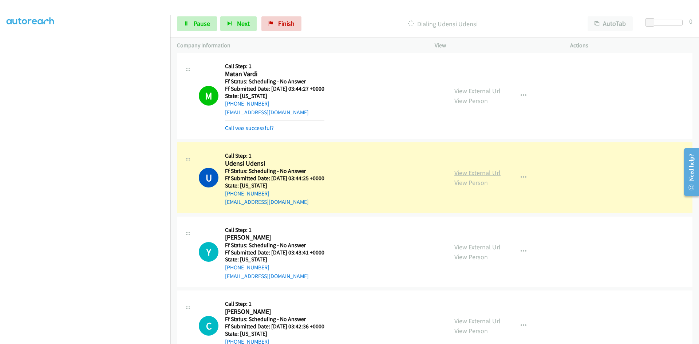
click at [463, 171] on link "View External Url" at bounding box center [477, 172] width 46 height 8
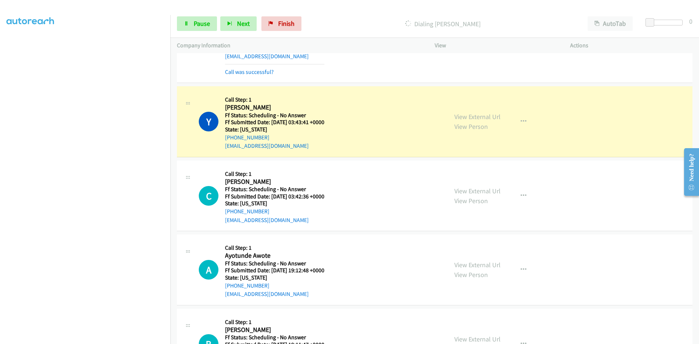
scroll to position [1928, 0]
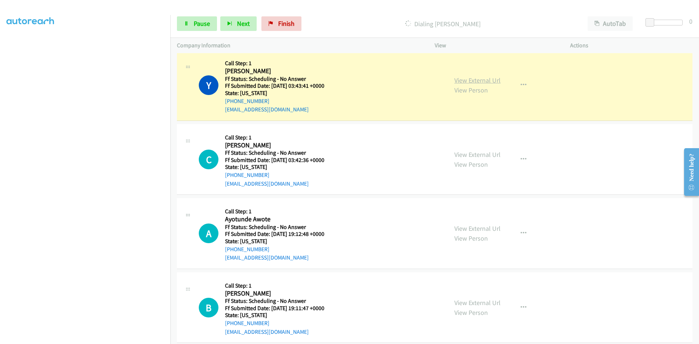
click at [486, 82] on link "View External Url" at bounding box center [477, 80] width 46 height 8
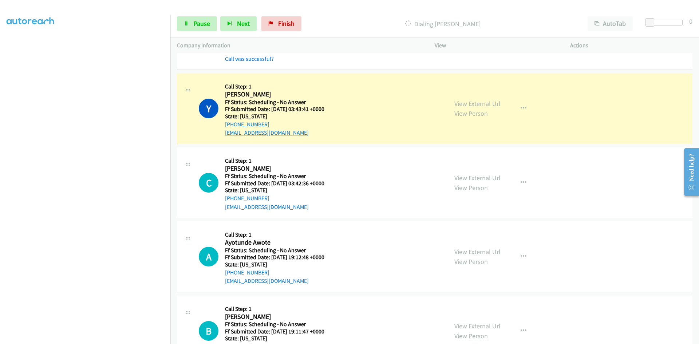
scroll to position [1892, 0]
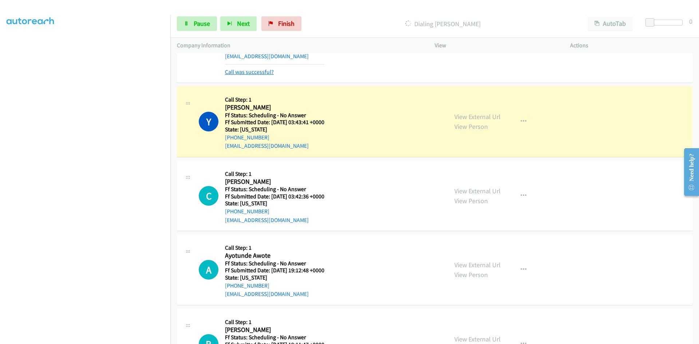
click at [265, 72] on link "Call was successful?" at bounding box center [249, 71] width 49 height 7
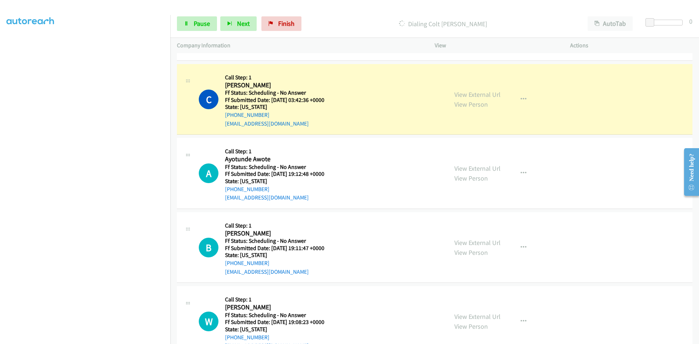
scroll to position [2001, 0]
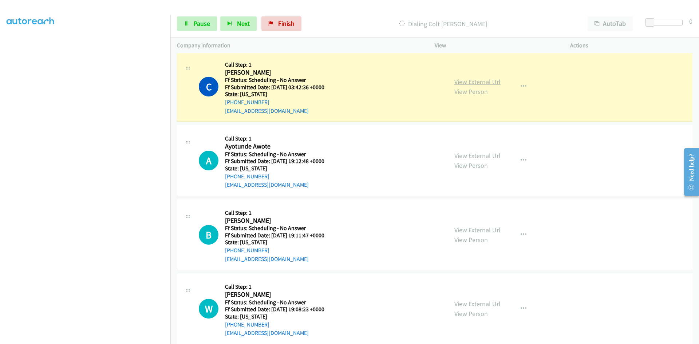
click at [462, 81] on link "View External Url" at bounding box center [477, 82] width 46 height 8
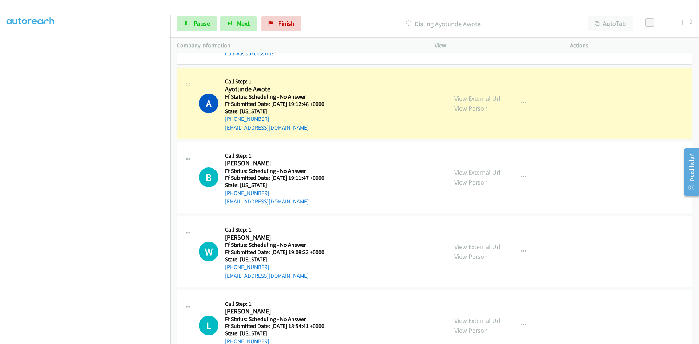
scroll to position [2110, 0]
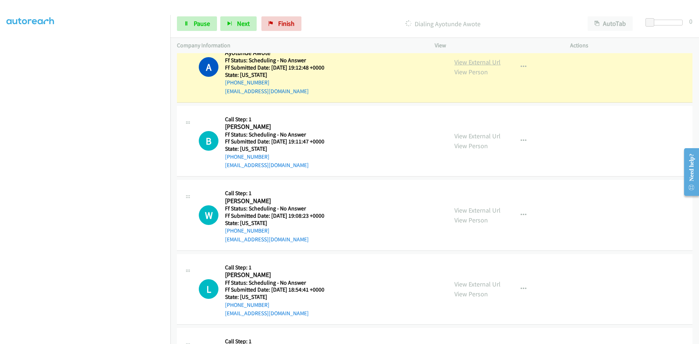
click at [470, 62] on link "View External Url" at bounding box center [477, 62] width 46 height 8
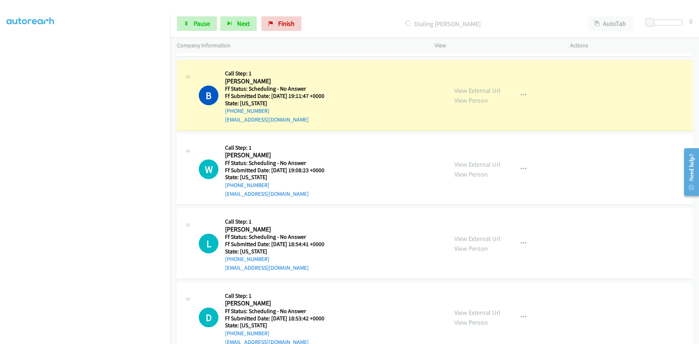
scroll to position [2183, 0]
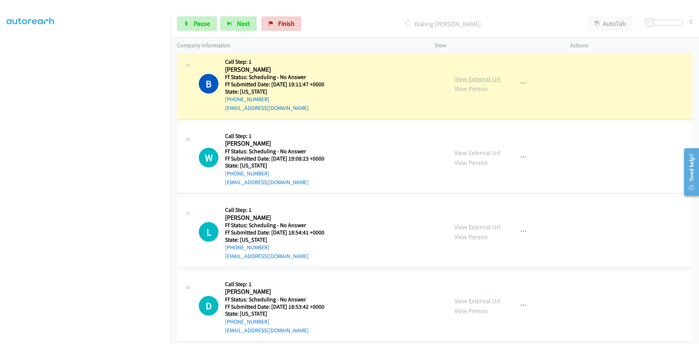
click at [472, 78] on link "View External Url" at bounding box center [477, 79] width 46 height 8
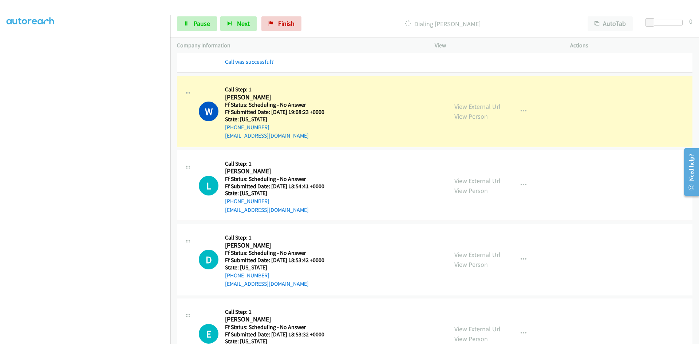
scroll to position [2256, 0]
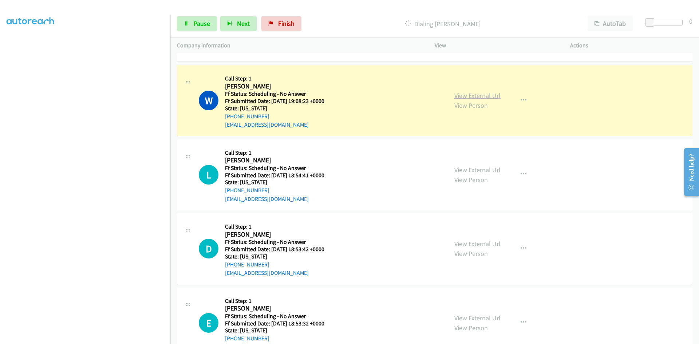
click at [477, 94] on link "View External Url" at bounding box center [477, 95] width 46 height 8
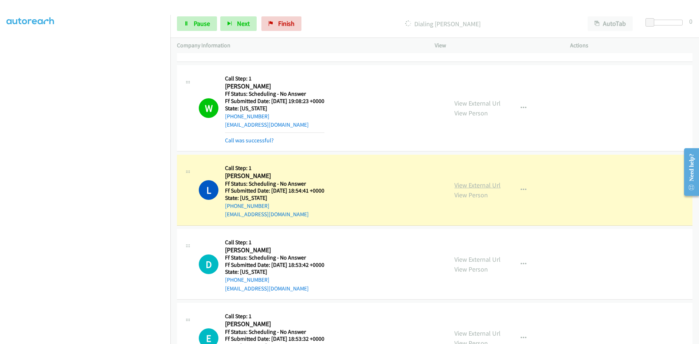
click at [482, 186] on link "View External Url" at bounding box center [477, 185] width 46 height 8
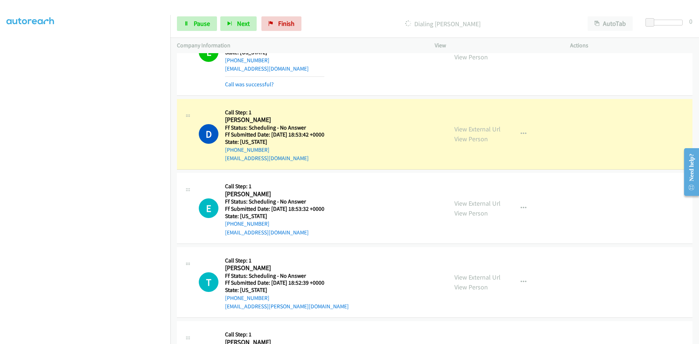
scroll to position [2438, 0]
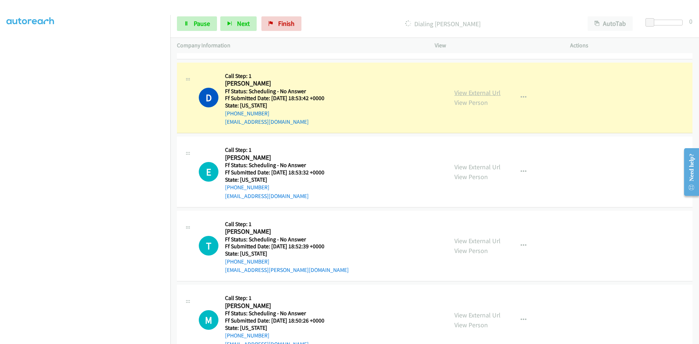
click at [482, 91] on link "View External Url" at bounding box center [477, 92] width 46 height 8
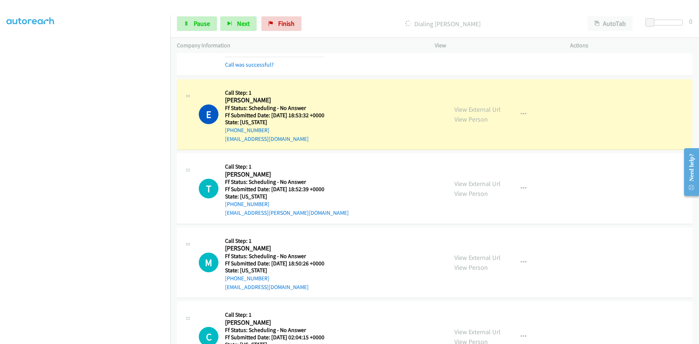
scroll to position [2547, 0]
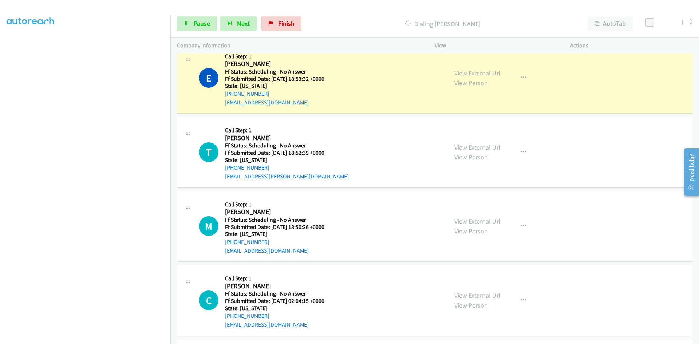
click at [485, 68] on div "View External Url View Person" at bounding box center [477, 78] width 46 height 20
click at [485, 72] on link "View External Url" at bounding box center [477, 73] width 46 height 8
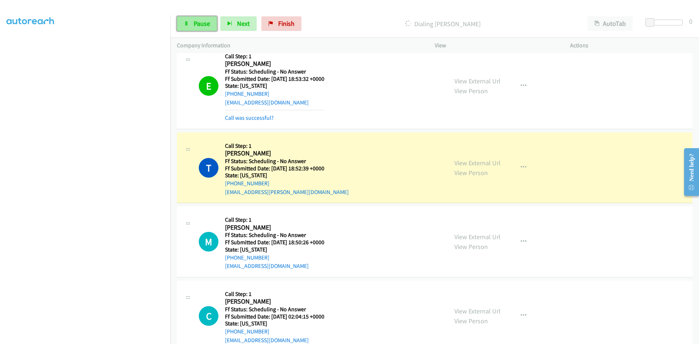
click at [196, 23] on span "Pause" at bounding box center [202, 23] width 16 height 8
click at [468, 163] on link "View External Url" at bounding box center [477, 163] width 46 height 8
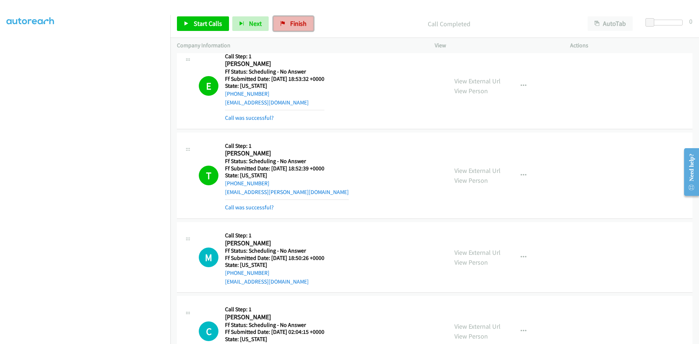
click at [291, 26] on span "Finish" at bounding box center [298, 23] width 16 height 8
